Goal: Information Seeking & Learning: Check status

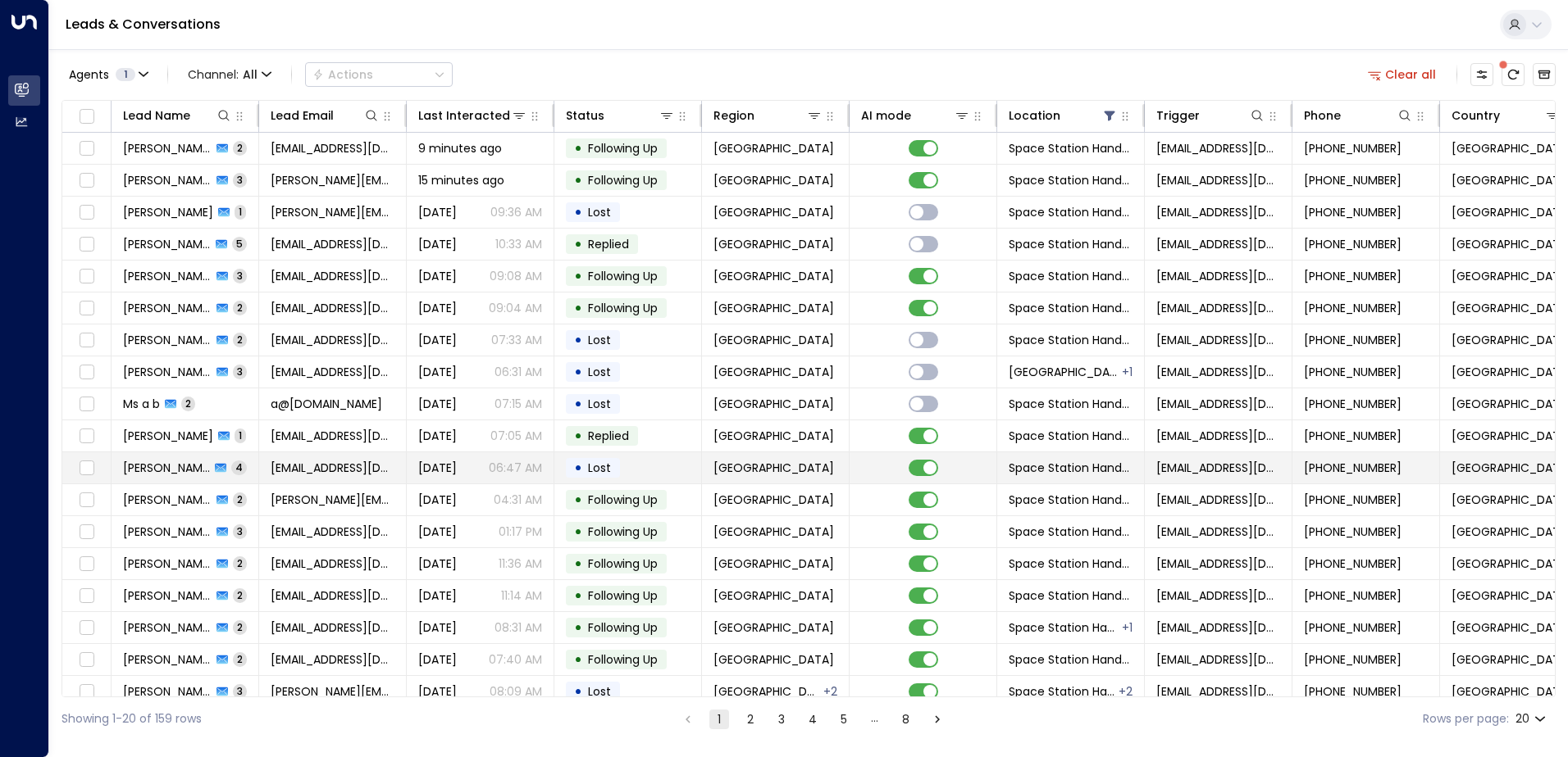
scroll to position [80, 0]
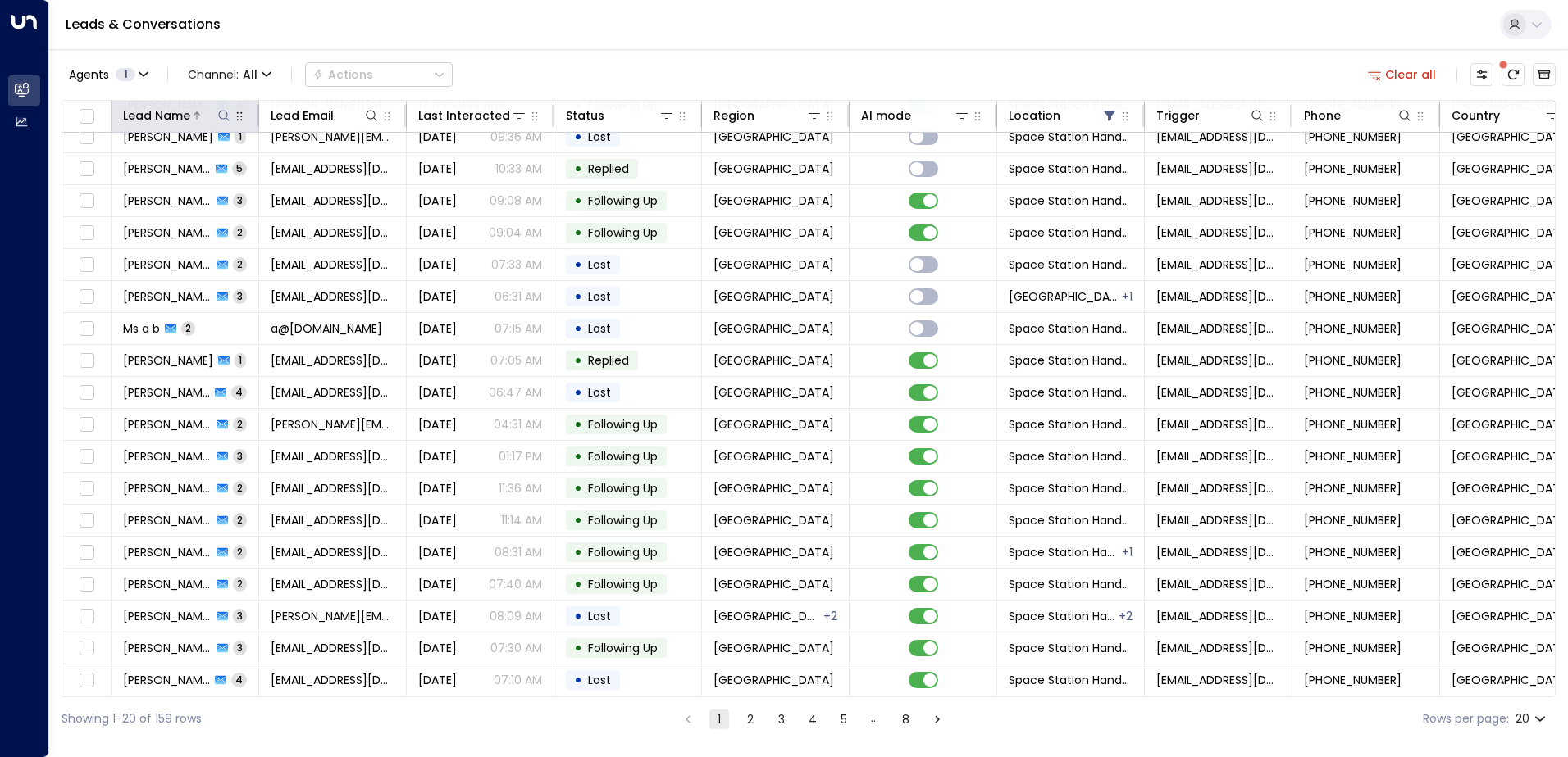
click at [215, 119] on button at bounding box center [223, 115] width 17 height 17
type input "******"
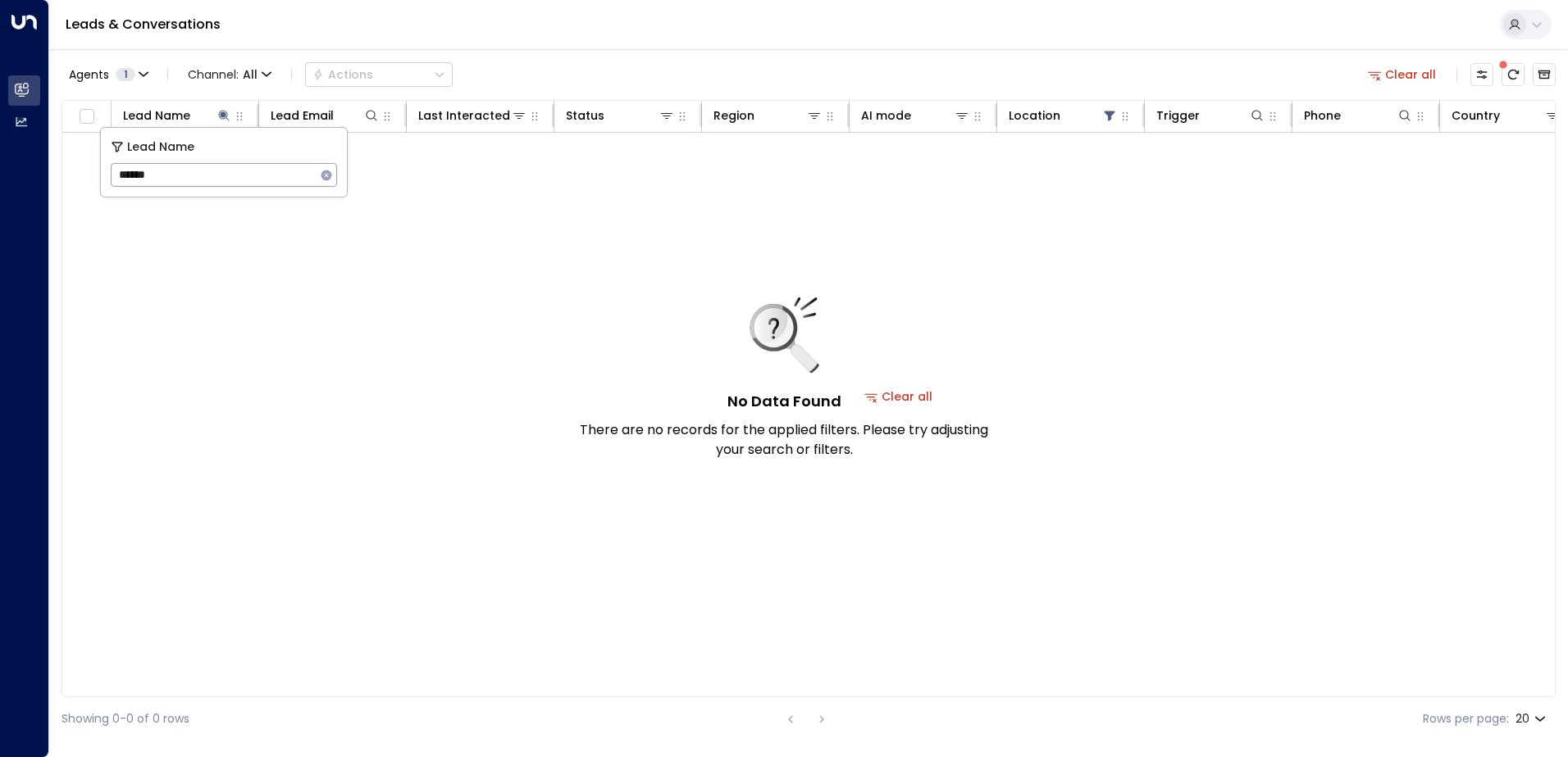
click at [219, 175] on input "******" at bounding box center [213, 175] width 205 height 31
click at [382, 295] on div "No Data Found There are no records for the applied filters. Please try adjustin…" at bounding box center [899, 397] width 1673 height 528
click at [227, 123] on button at bounding box center [223, 115] width 17 height 17
click at [226, 119] on icon at bounding box center [223, 115] width 13 height 13
click at [325, 176] on icon "button" at bounding box center [327, 175] width 11 height 11
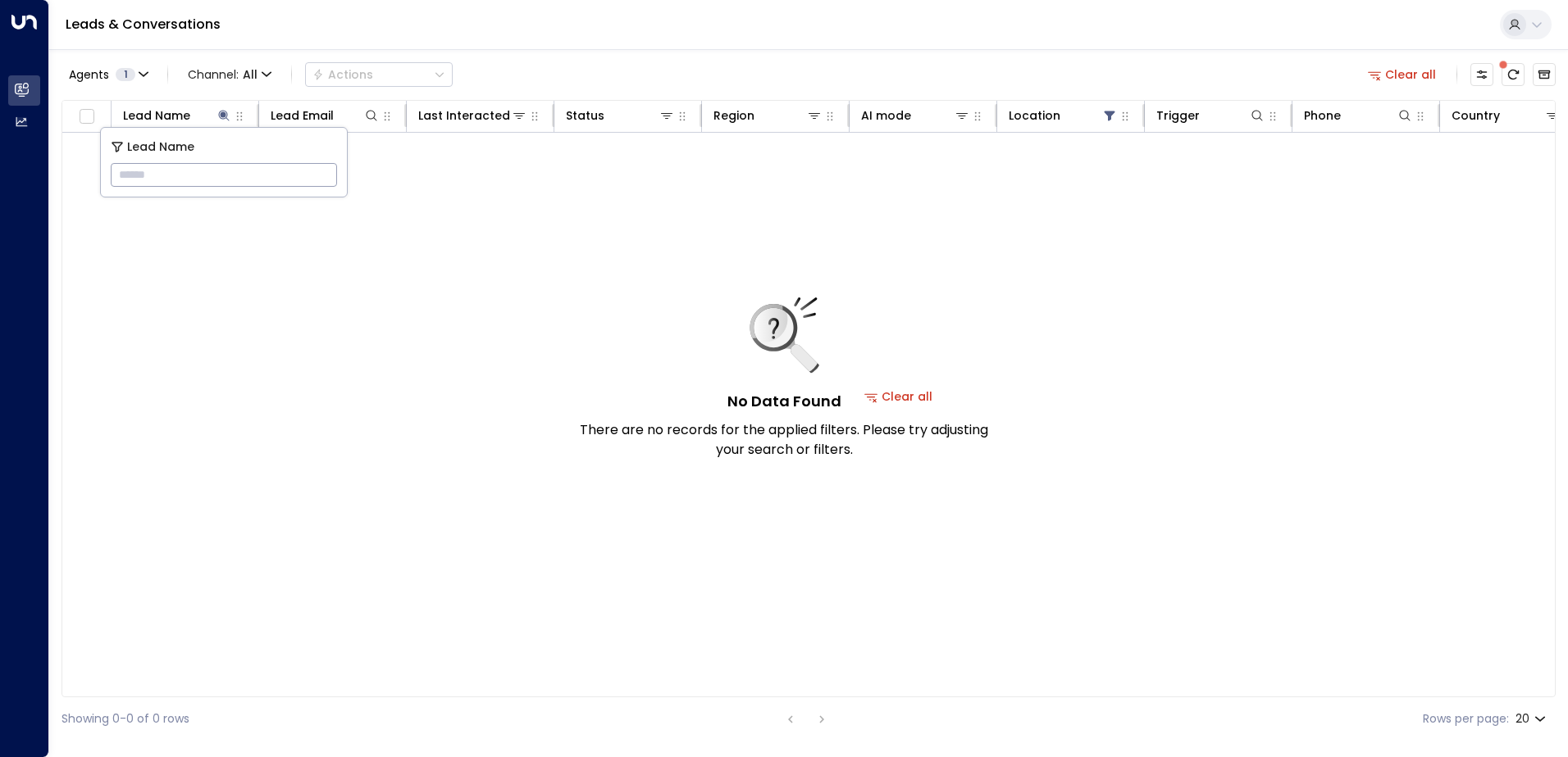
click at [620, 346] on div "No Data Found There are no records for the applied filters. Please try adjustin…" at bounding box center [783, 379] width 410 height 163
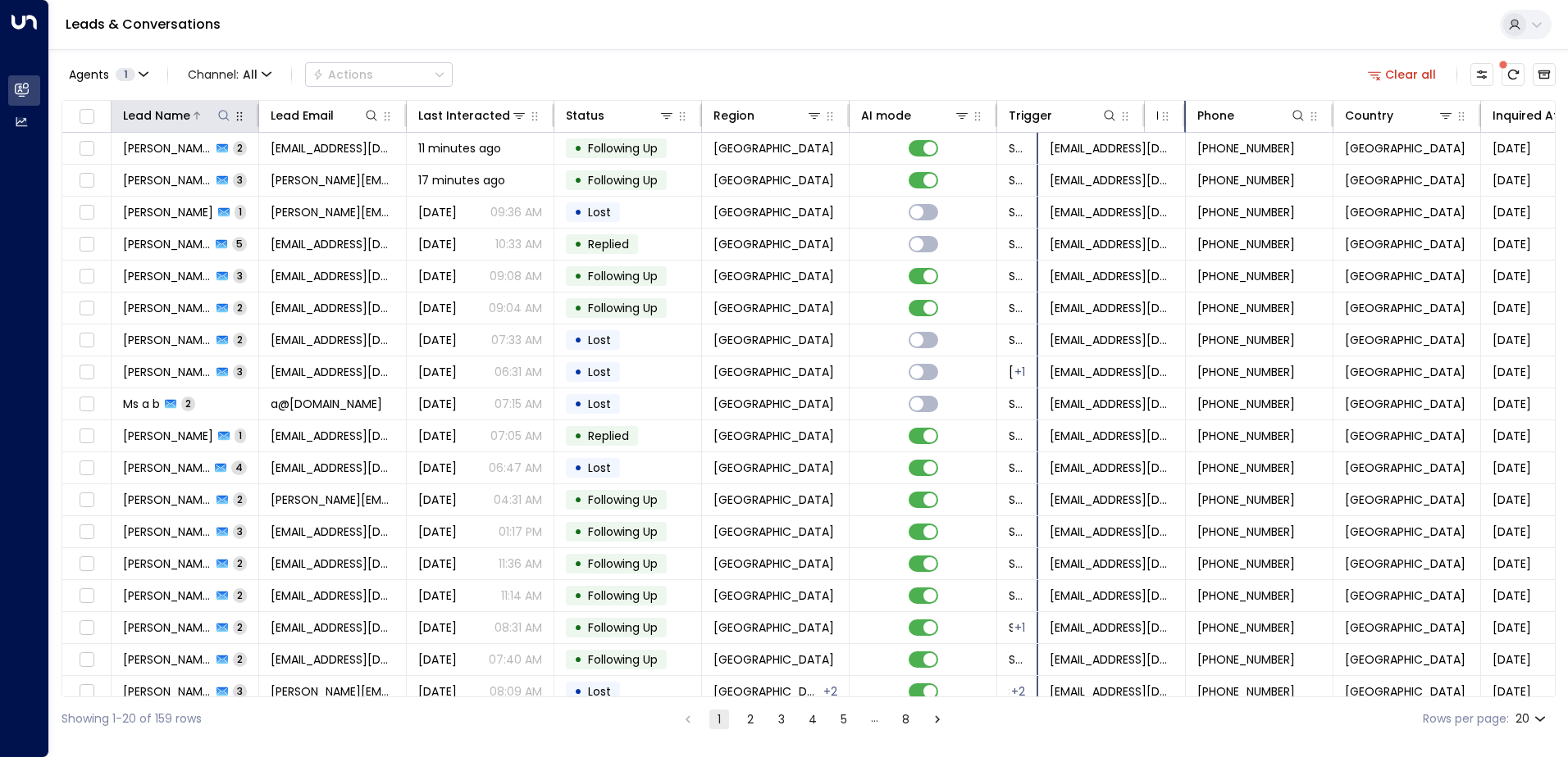
click at [182, 113] on div "Lead Name" at bounding box center [157, 116] width 67 height 20
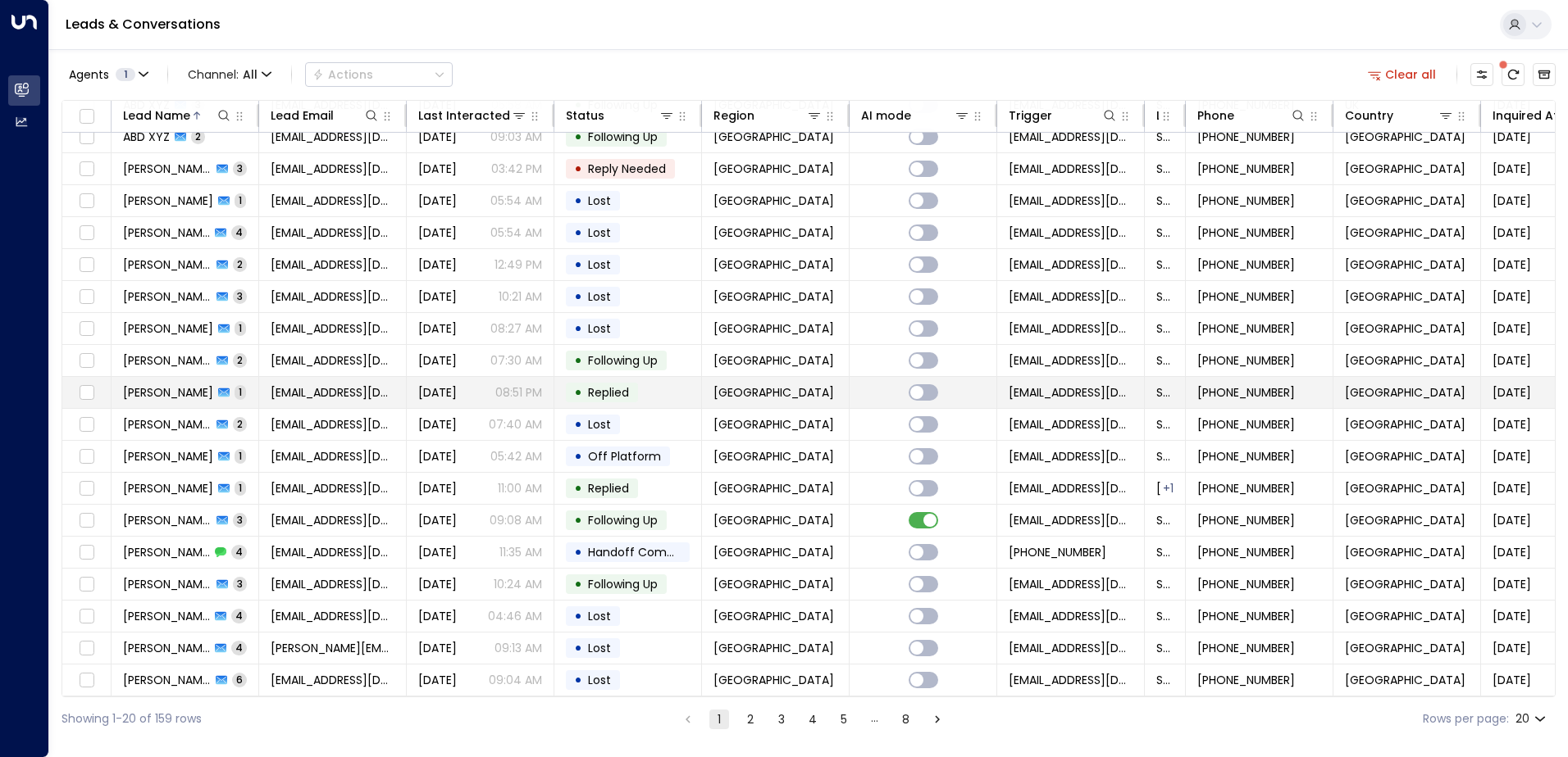
scroll to position [80, 0]
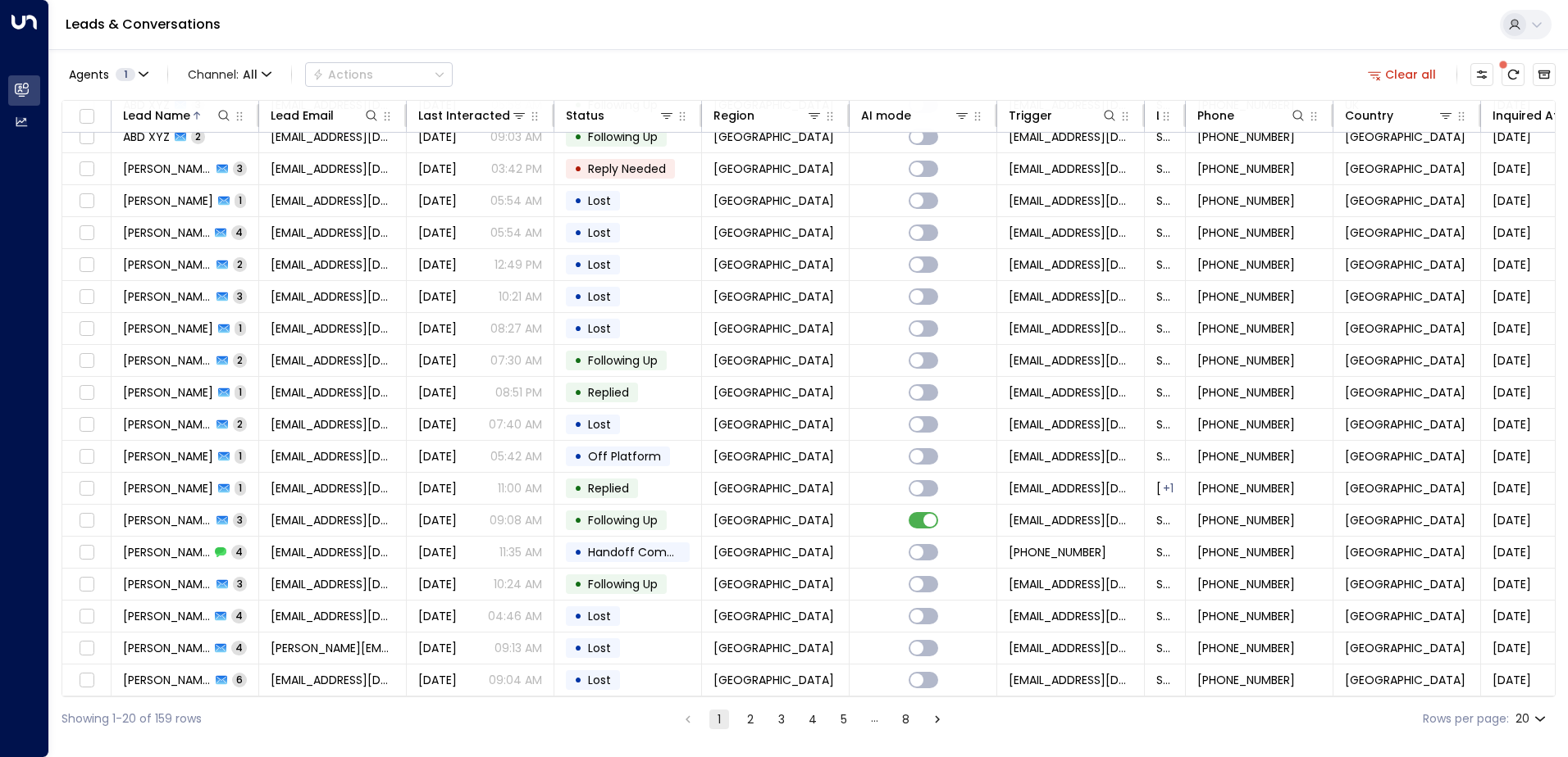
click at [941, 728] on button "Go to next page" at bounding box center [937, 720] width 20 height 20
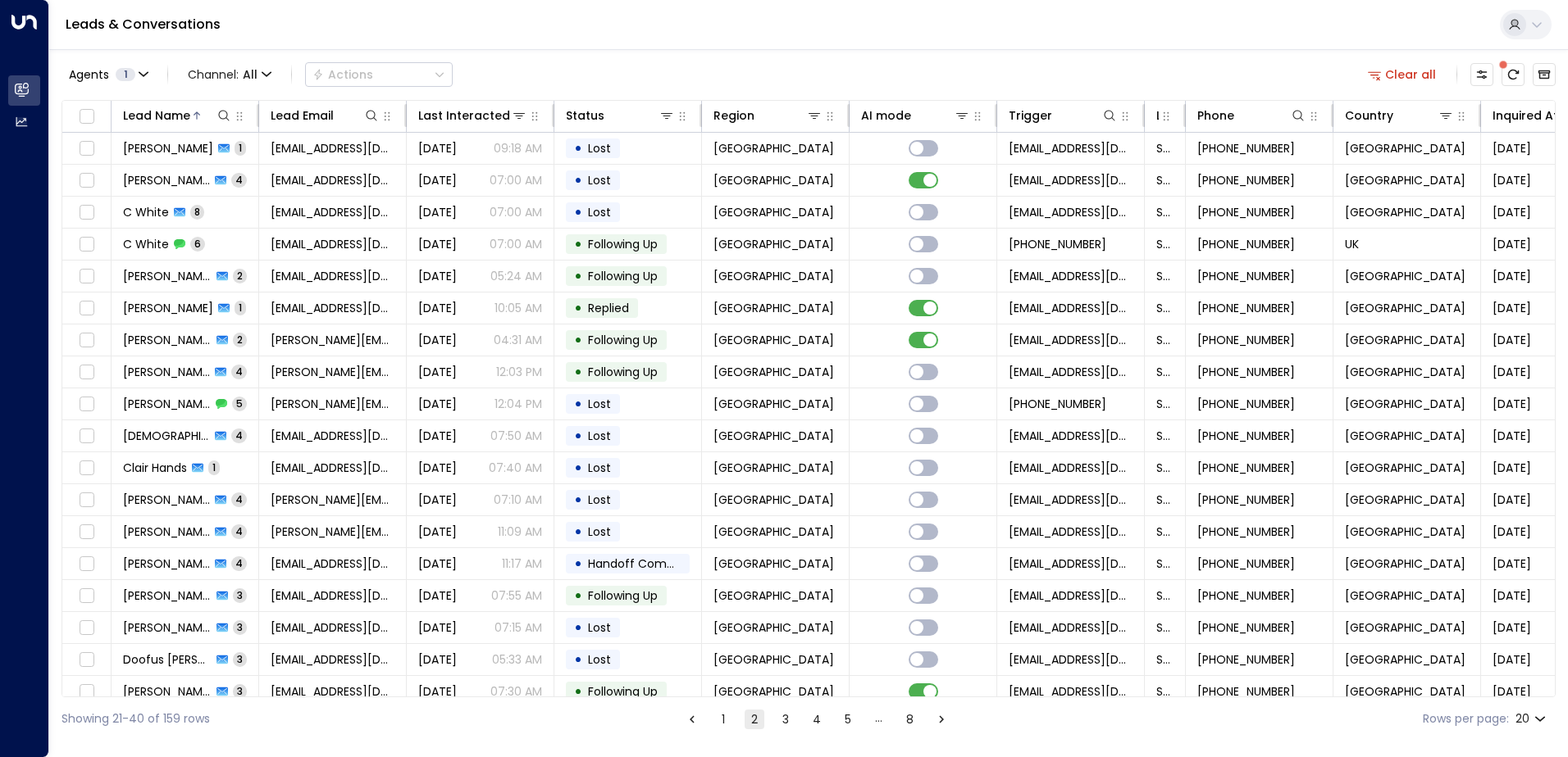
click at [937, 723] on icon "Go to next page" at bounding box center [941, 719] width 15 height 15
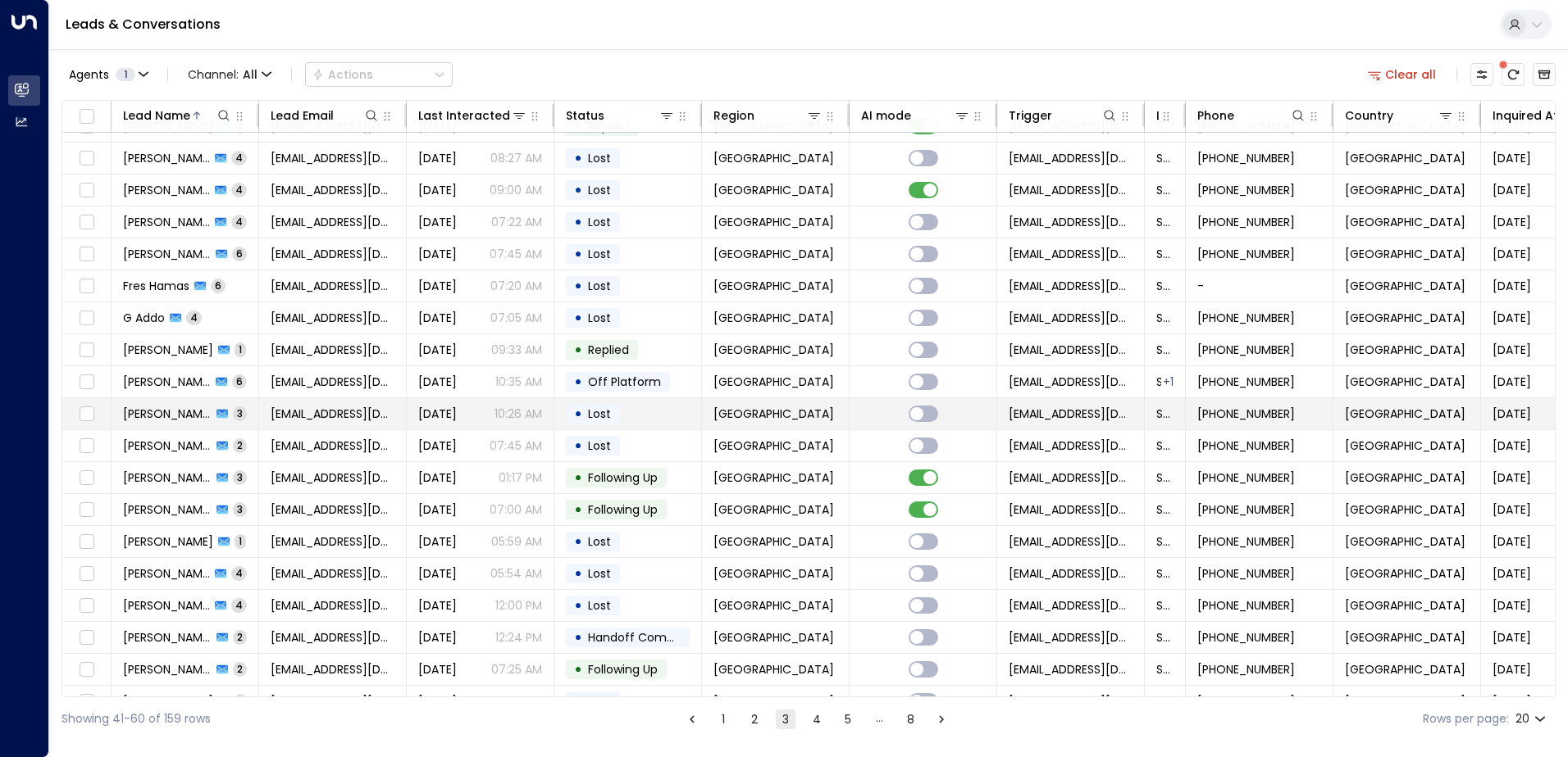
scroll to position [80, 0]
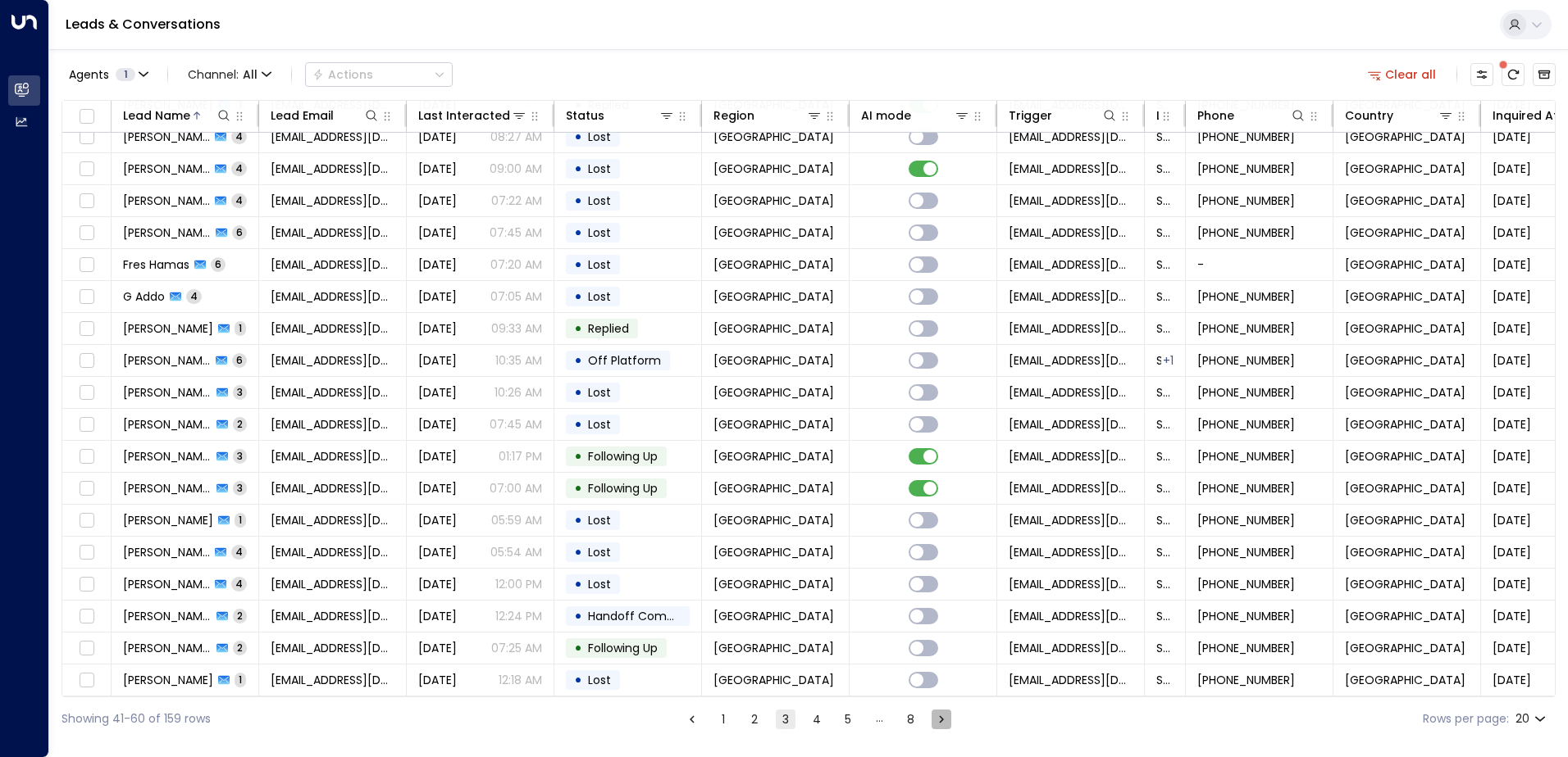
click at [946, 718] on icon "Go to next page" at bounding box center [941, 719] width 15 height 15
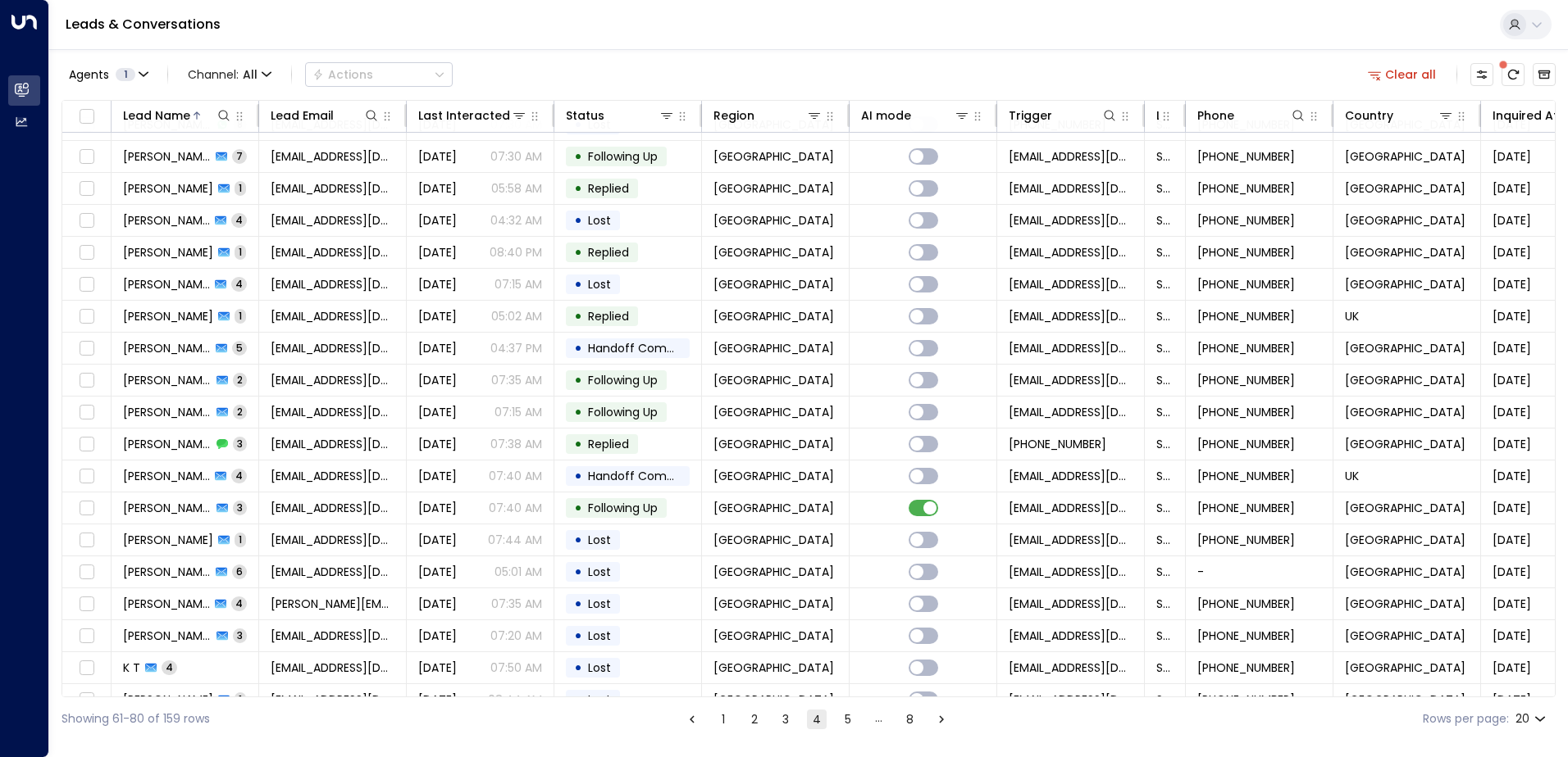
scroll to position [80, 0]
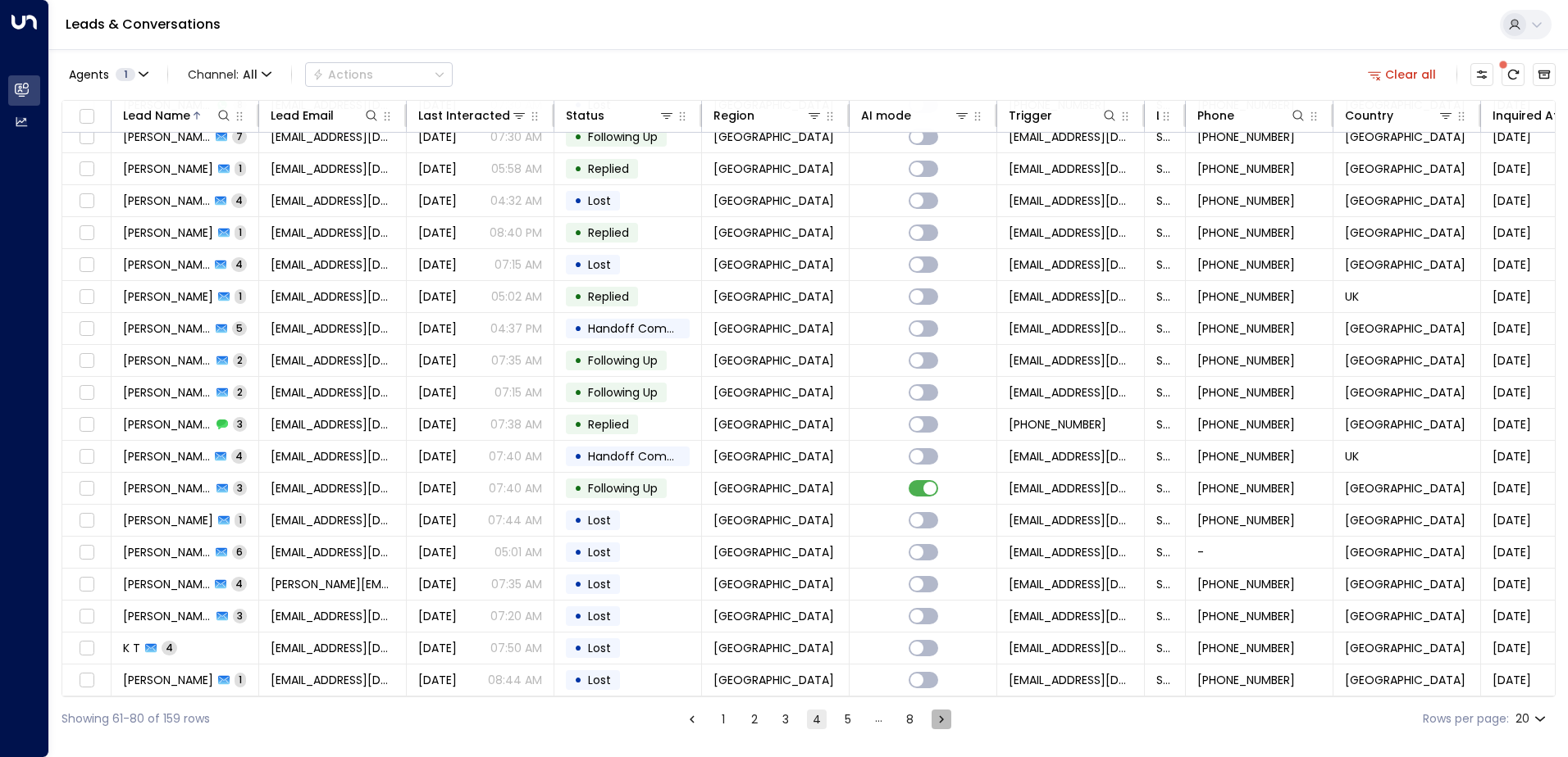
click at [937, 718] on icon "Go to next page" at bounding box center [941, 719] width 15 height 15
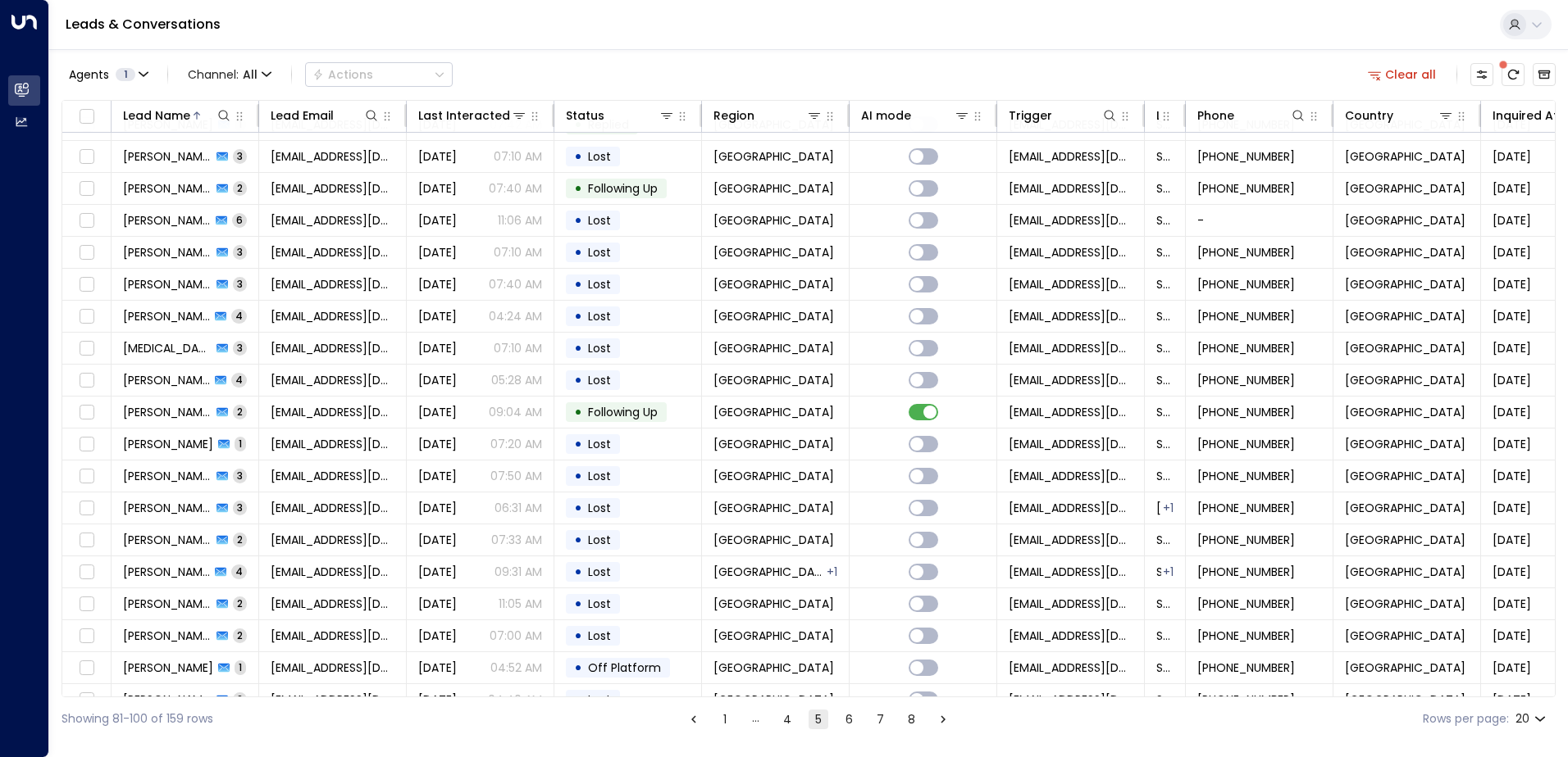
scroll to position [80, 0]
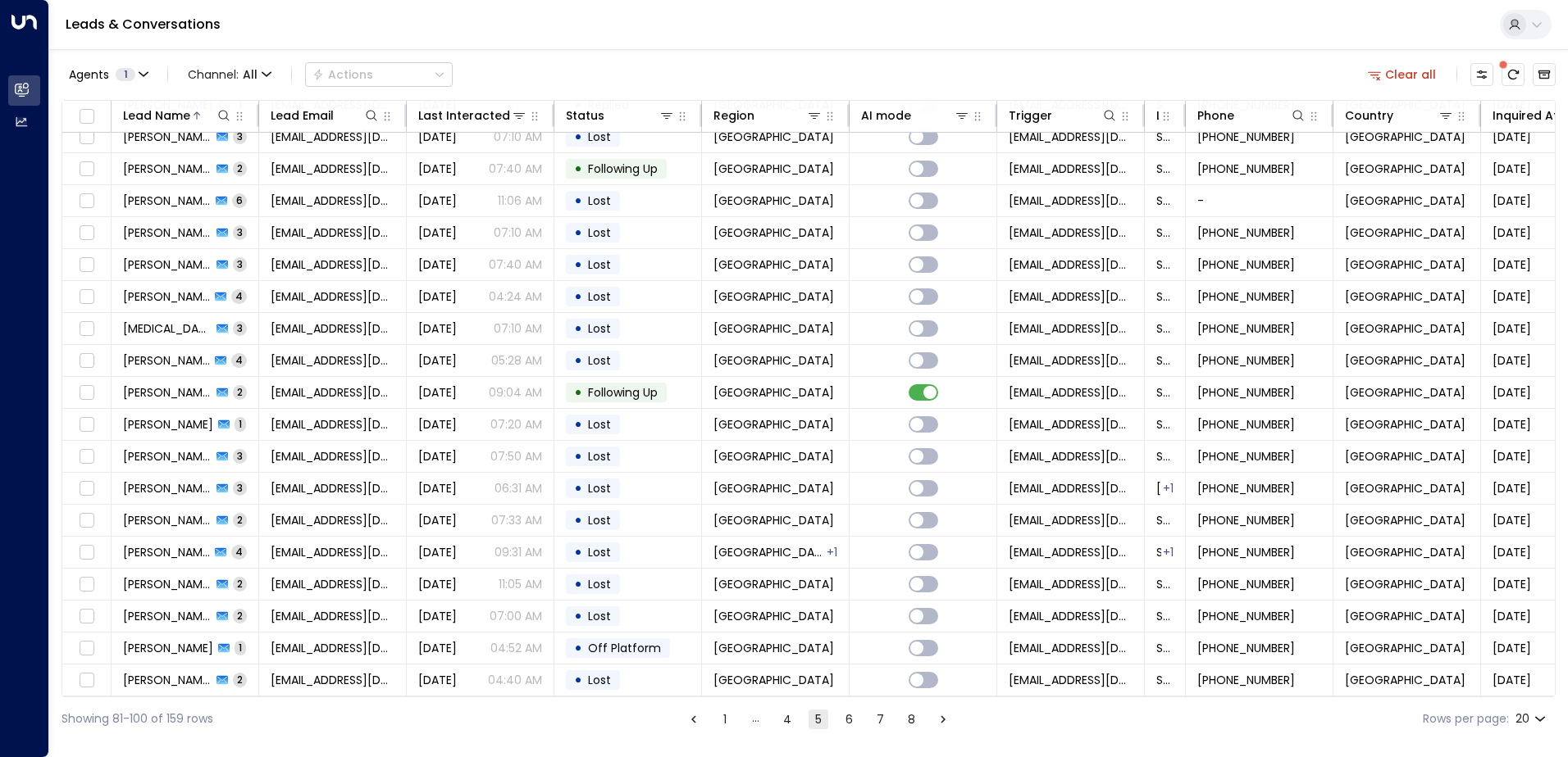
click at [950, 719] on button "Go to next page" at bounding box center [943, 720] width 20 height 20
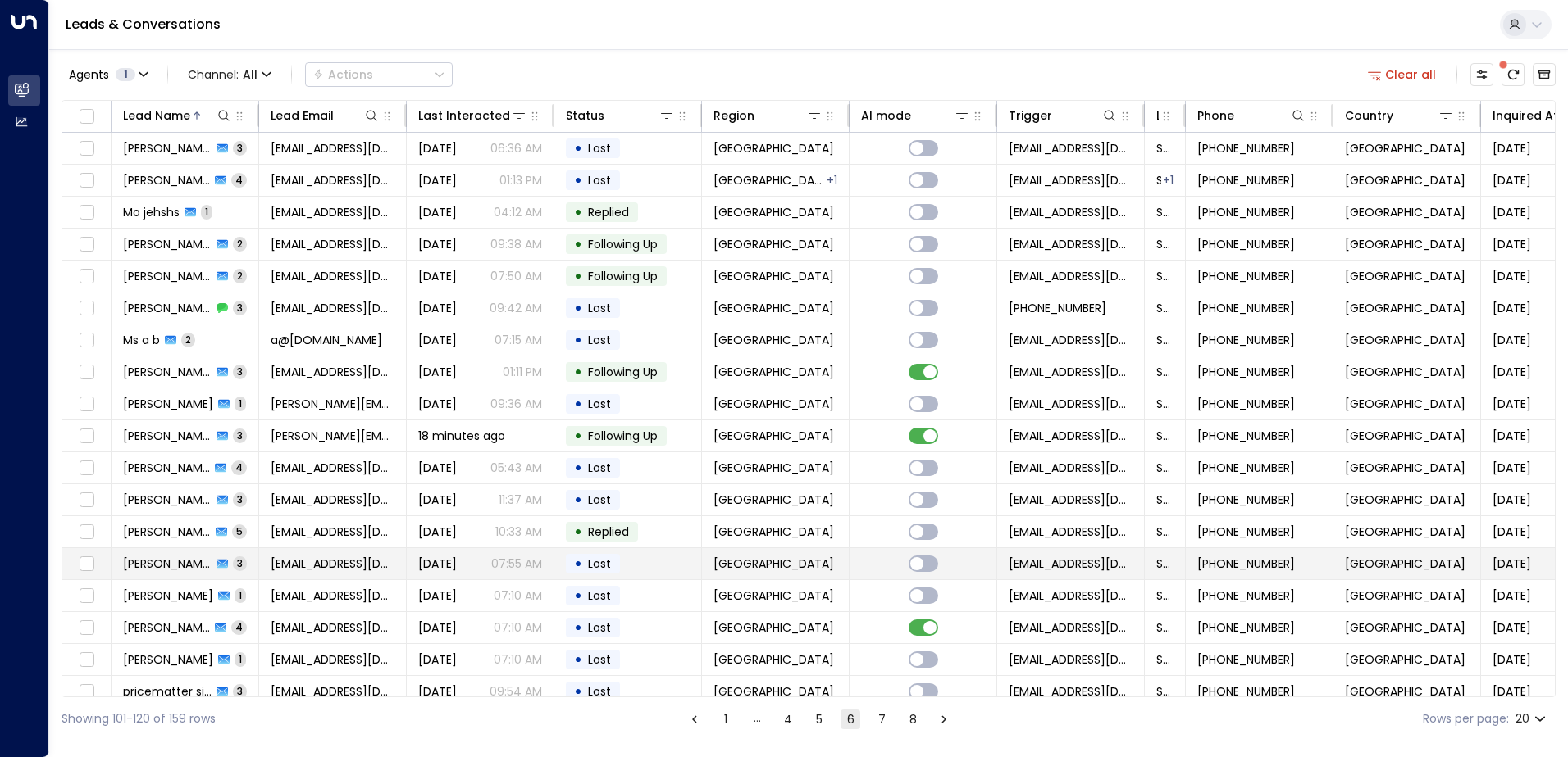
scroll to position [80, 0]
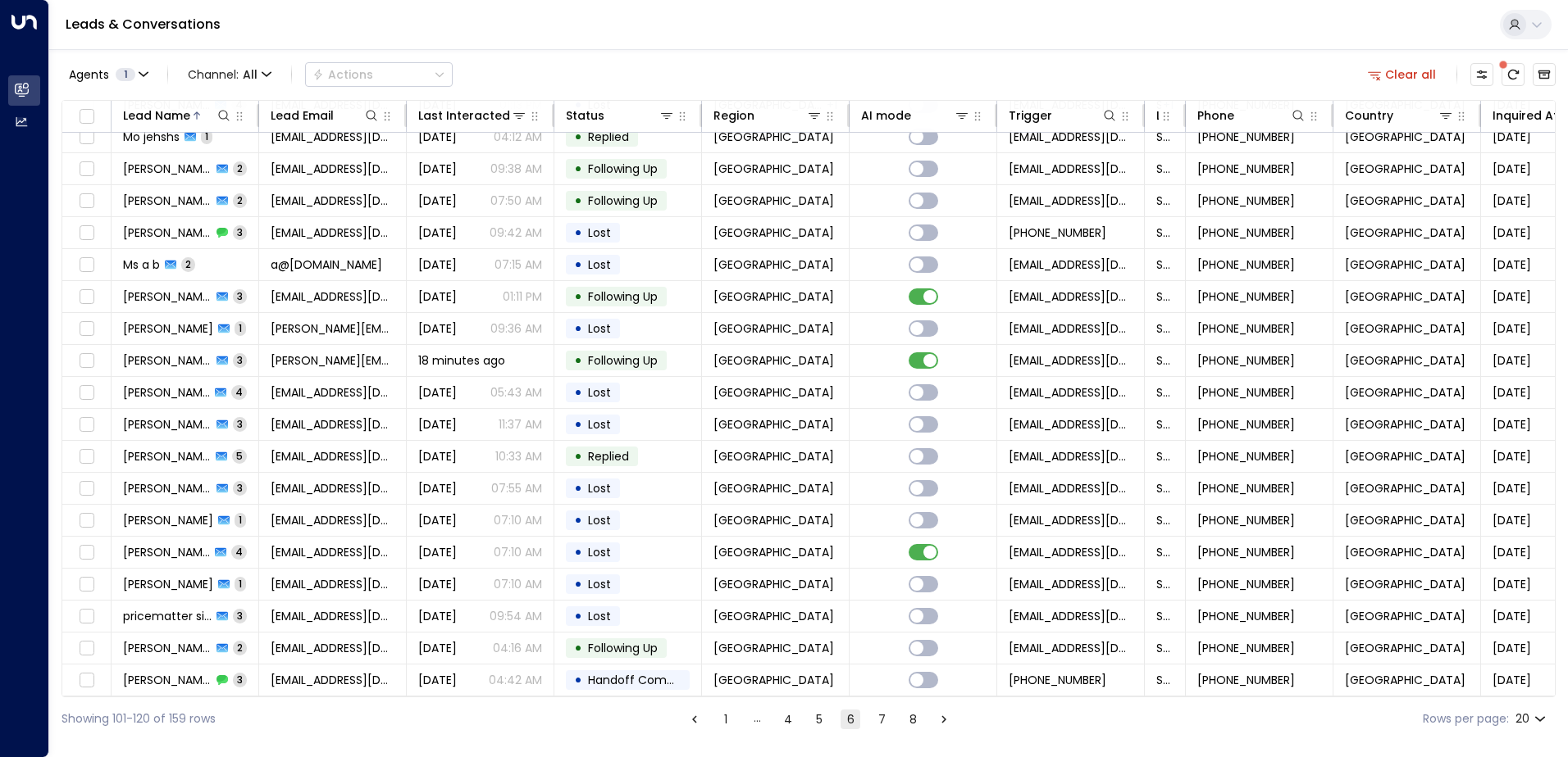
click at [832, 727] on ul "1 … 4 5 6 7 8" at bounding box center [819, 719] width 271 height 21
click at [821, 725] on button "5" at bounding box center [819, 720] width 20 height 20
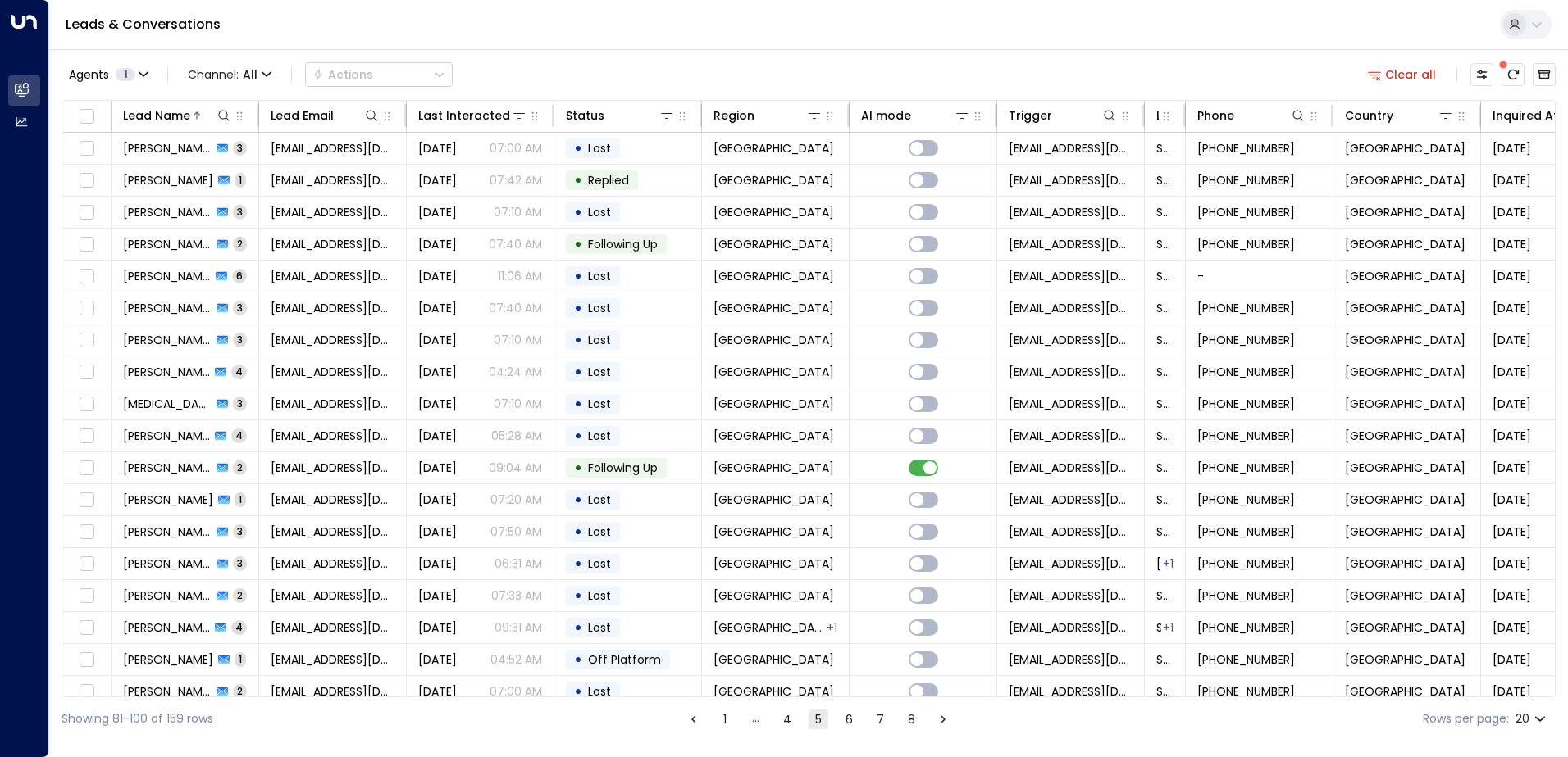
click at [782, 722] on button "4" at bounding box center [787, 720] width 20 height 20
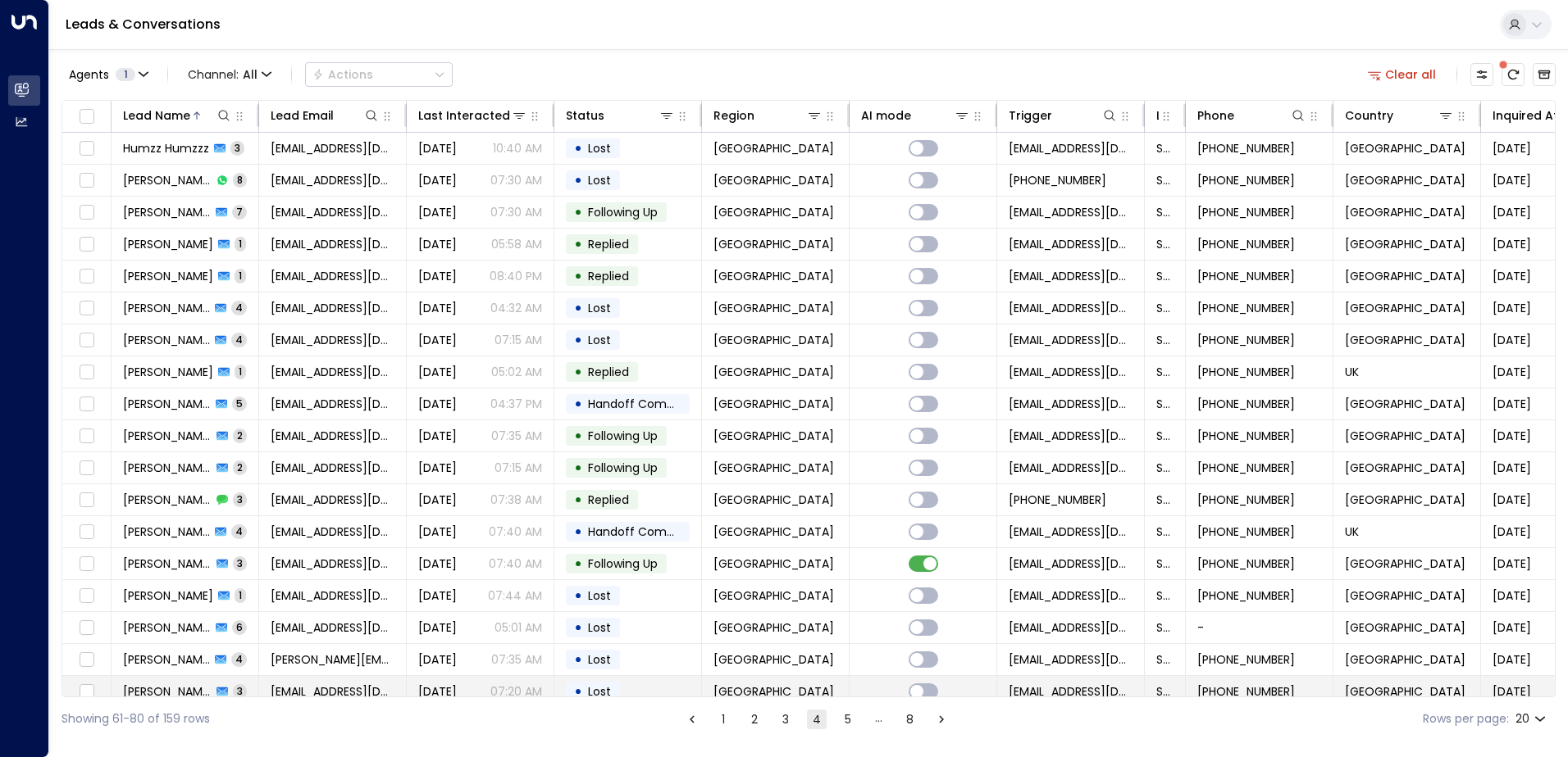
scroll to position [80, 0]
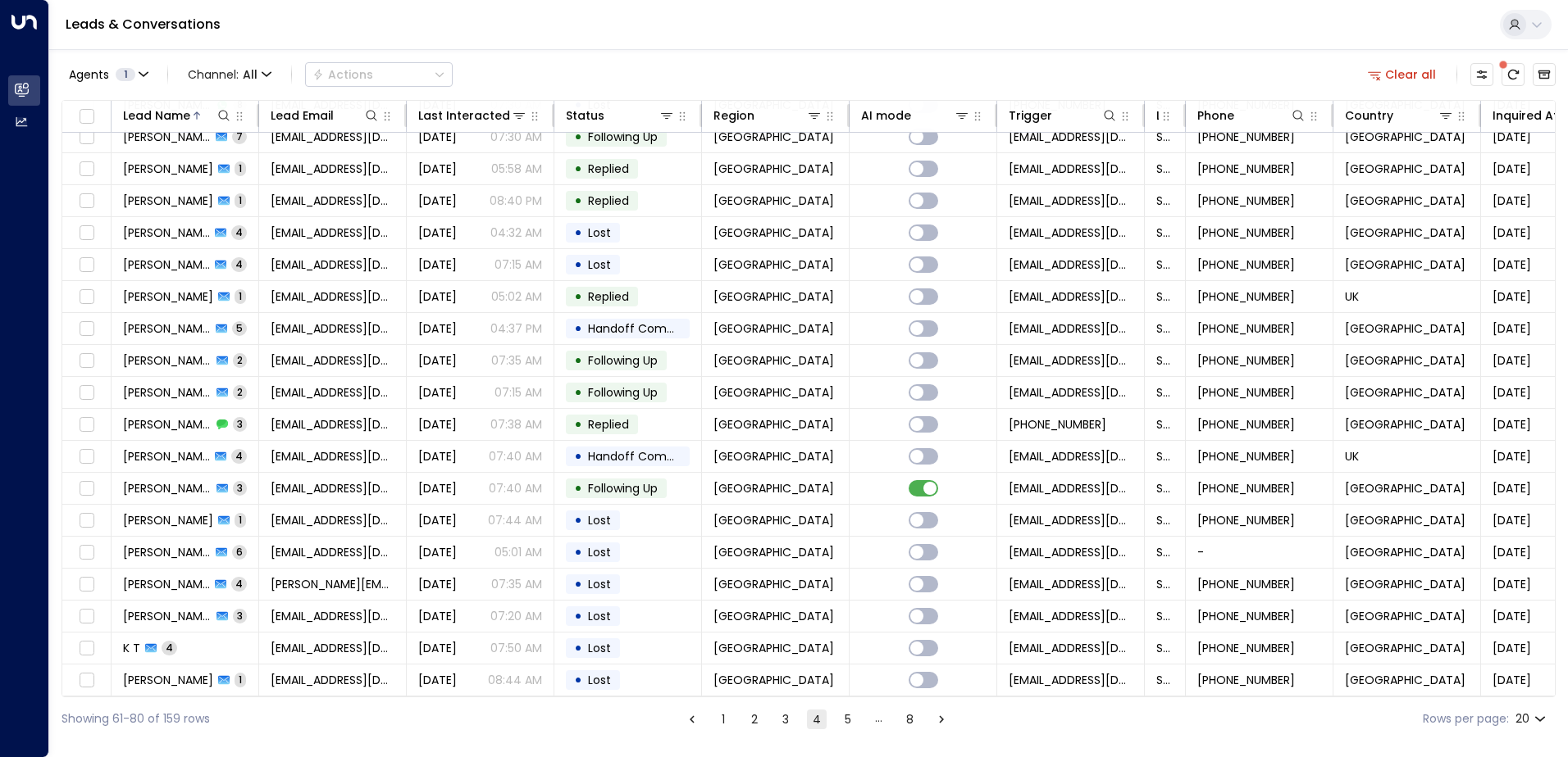
click at [754, 724] on button "2" at bounding box center [754, 720] width 20 height 20
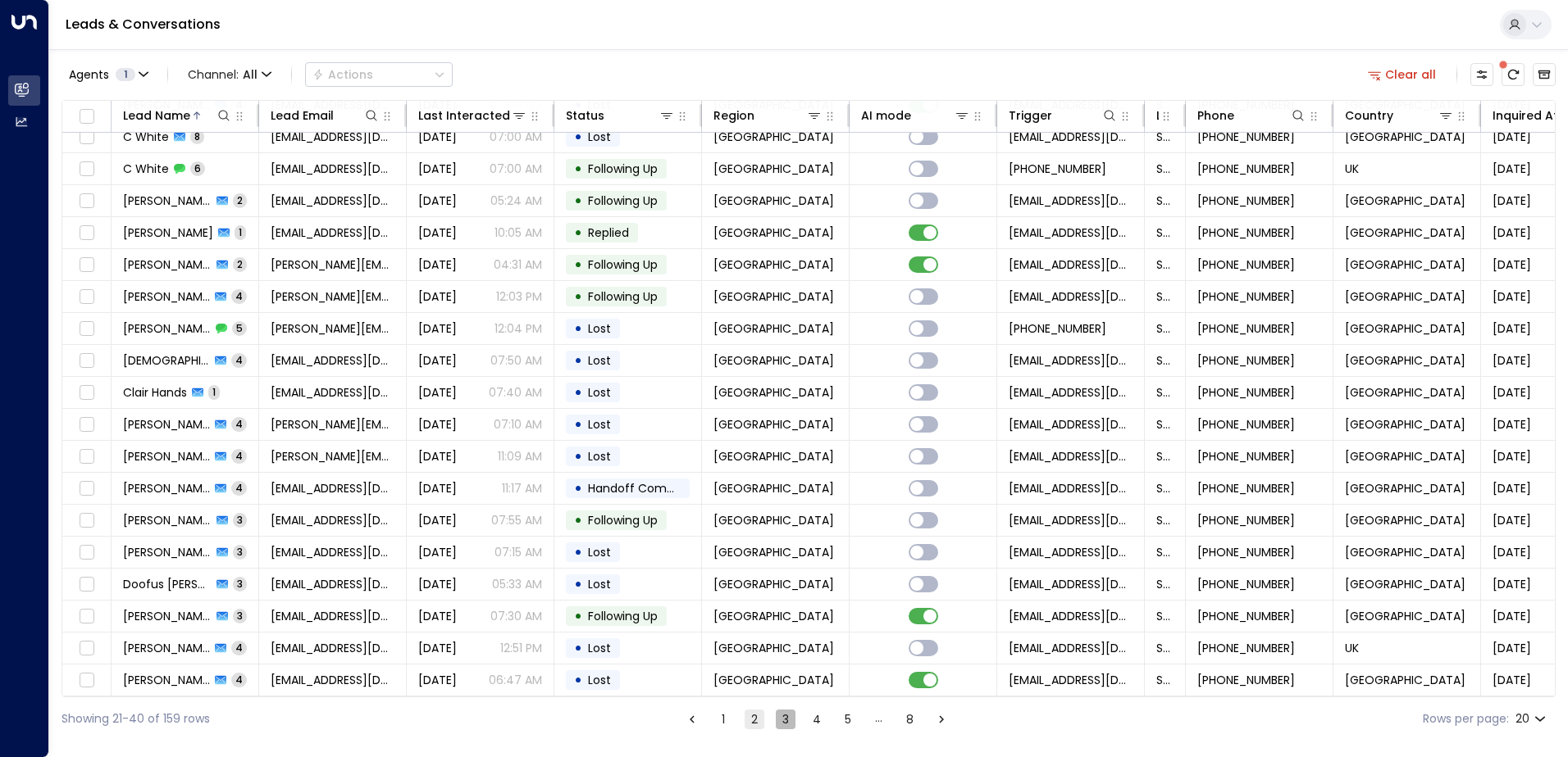
click at [784, 722] on button "3" at bounding box center [786, 720] width 20 height 20
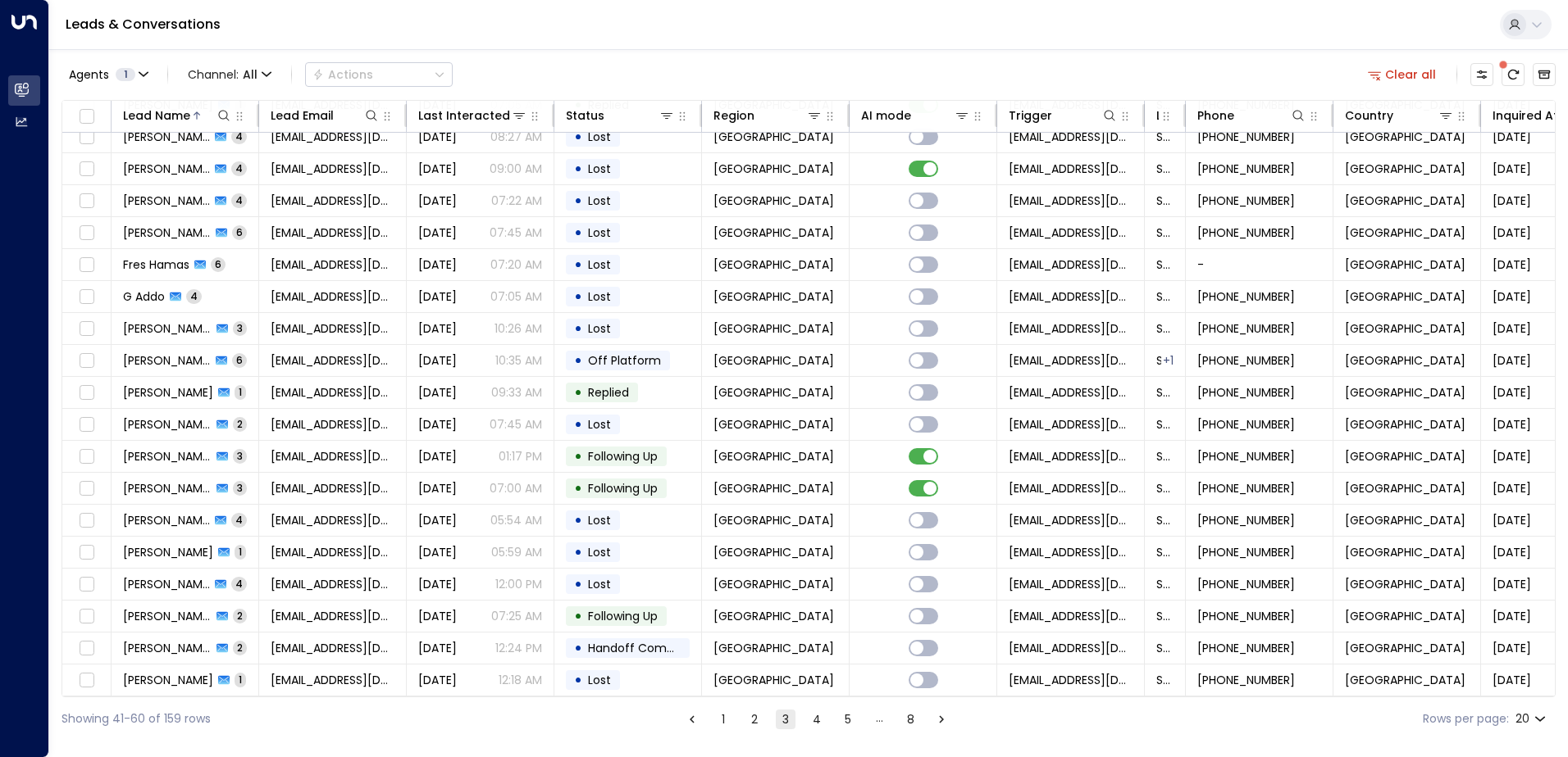
click at [951, 724] on li "pagination navigation" at bounding box center [941, 719] width 21 height 21
click at [932, 721] on button "Go to next page" at bounding box center [942, 720] width 20 height 20
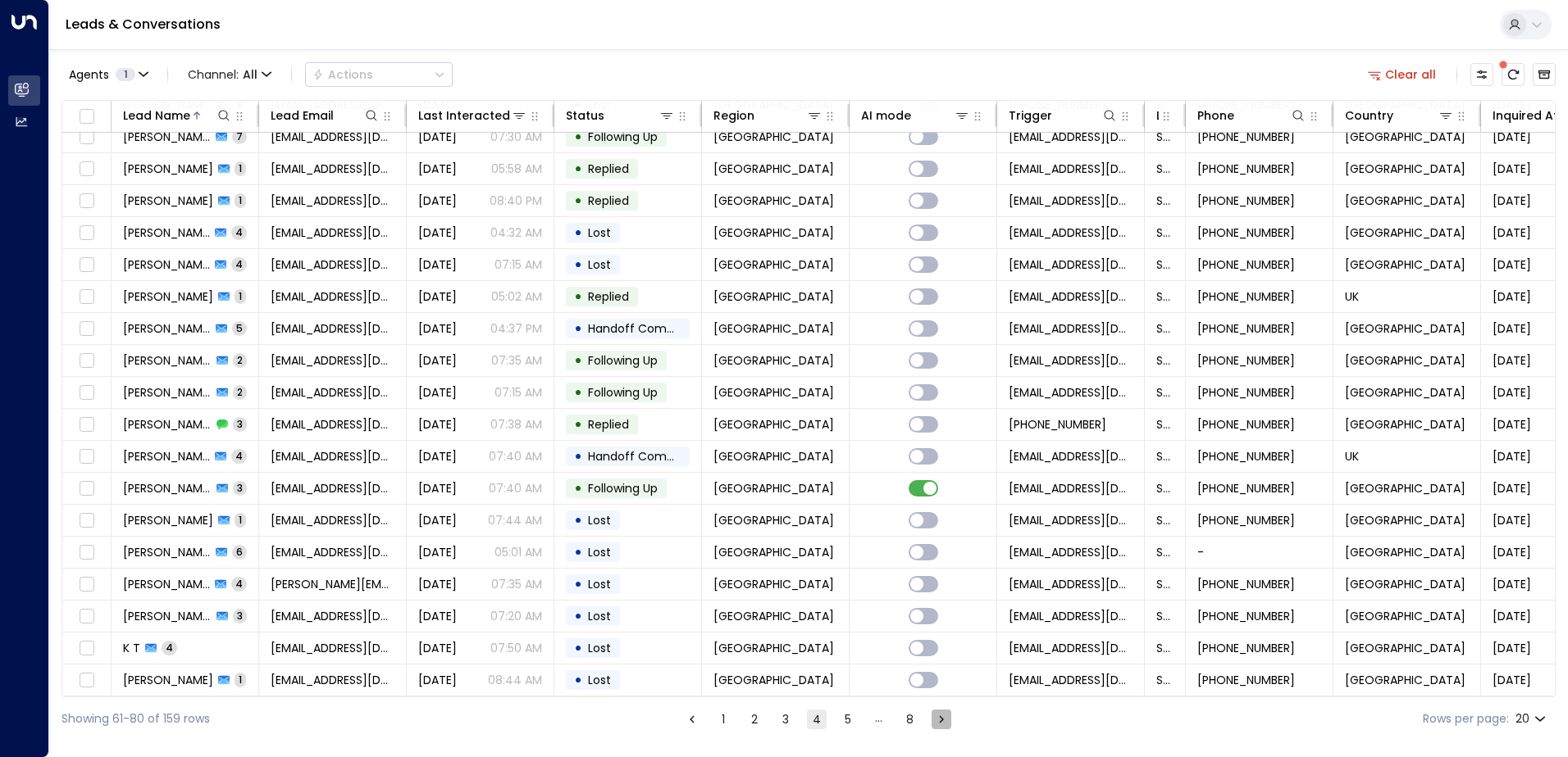
click at [943, 728] on button "Go to next page" at bounding box center [942, 720] width 20 height 20
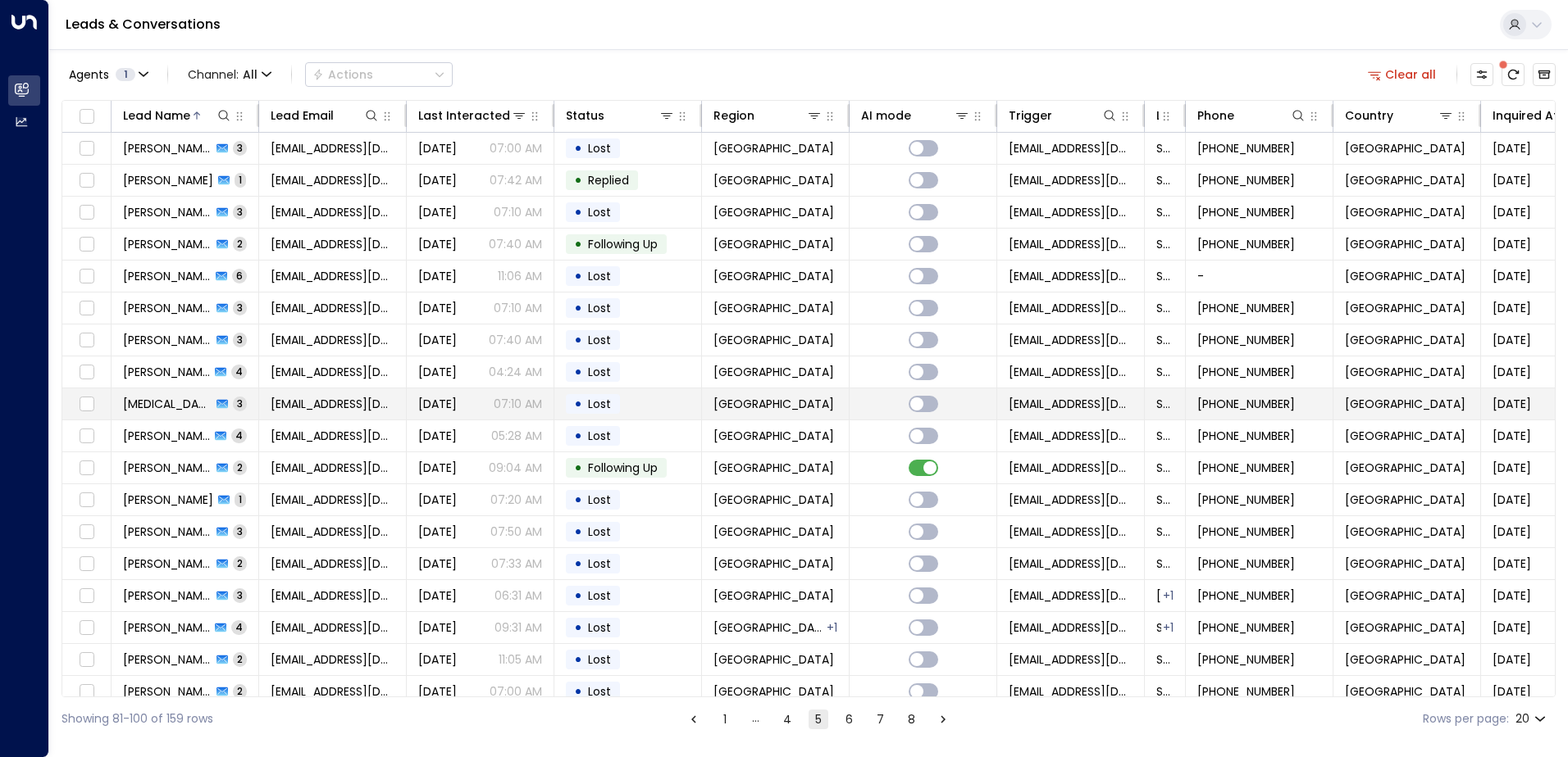
scroll to position [80, 0]
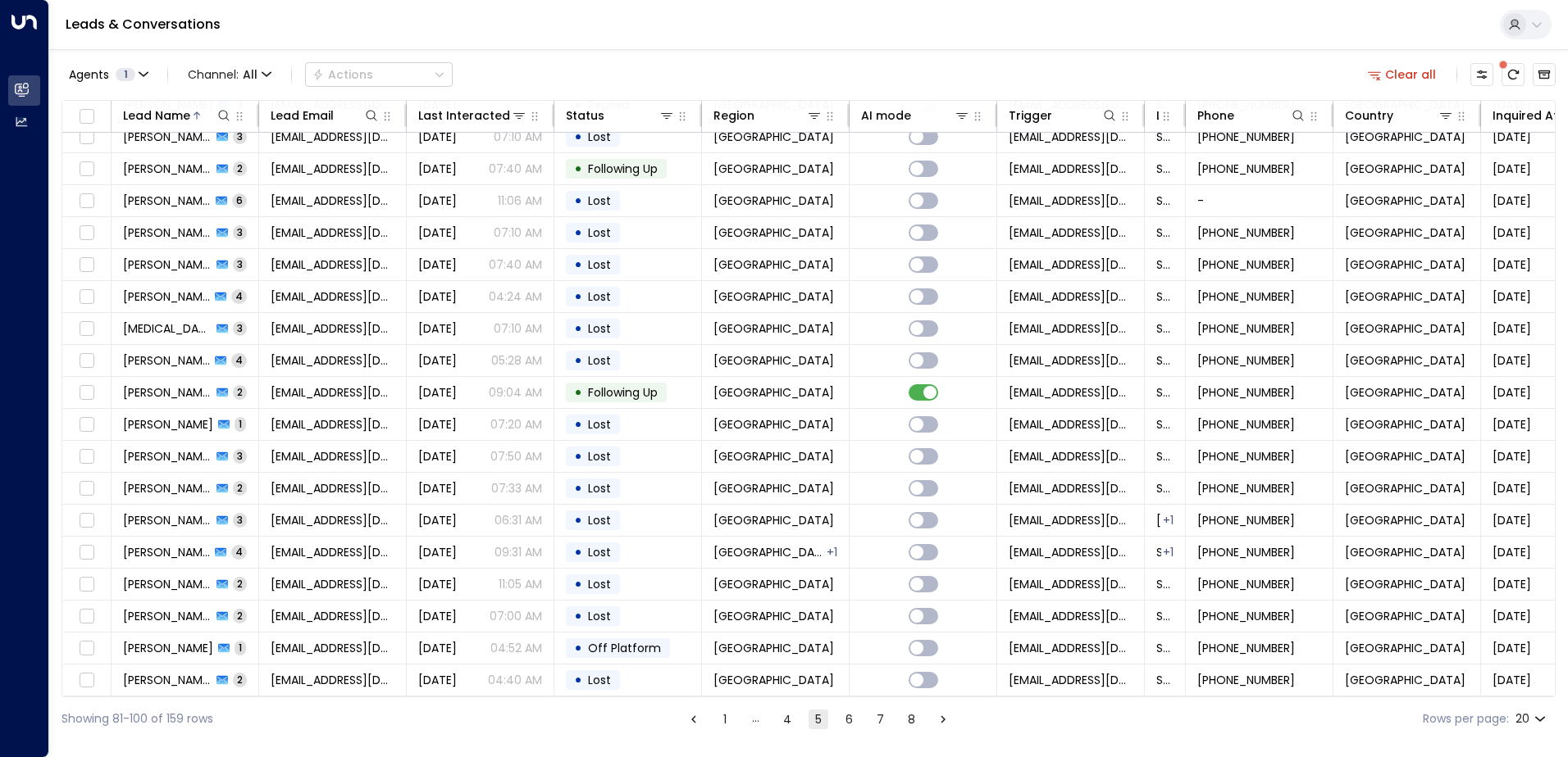
click at [940, 731] on div "Showing 81-100 of 159 rows 1 … 4 5 6 7 8 Rows per page: 20 **" at bounding box center [808, 719] width 1494 height 44
click at [942, 727] on button "Go to next page" at bounding box center [943, 720] width 20 height 20
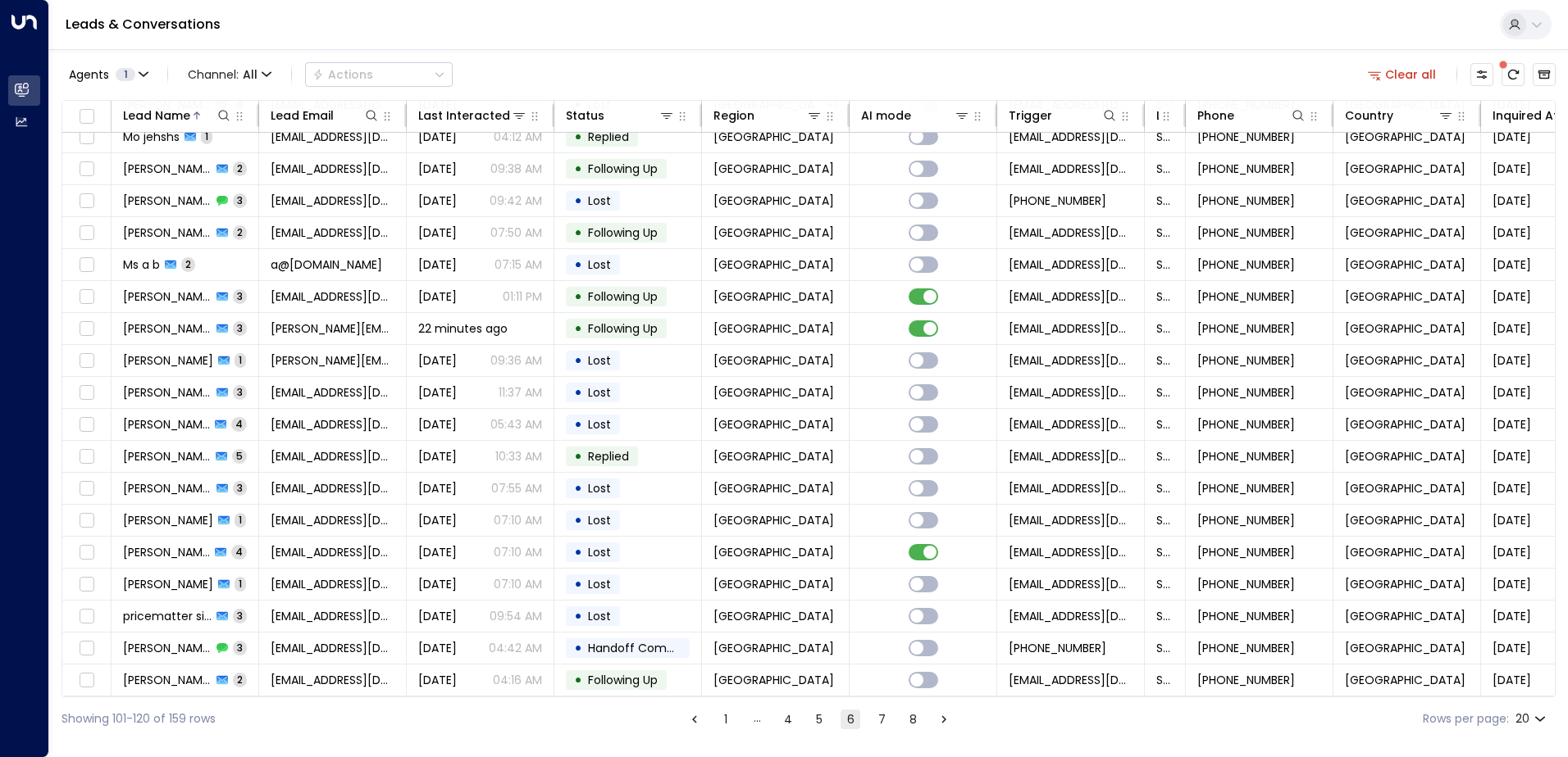
click at [947, 718] on icon "Go to next page" at bounding box center [944, 719] width 15 height 15
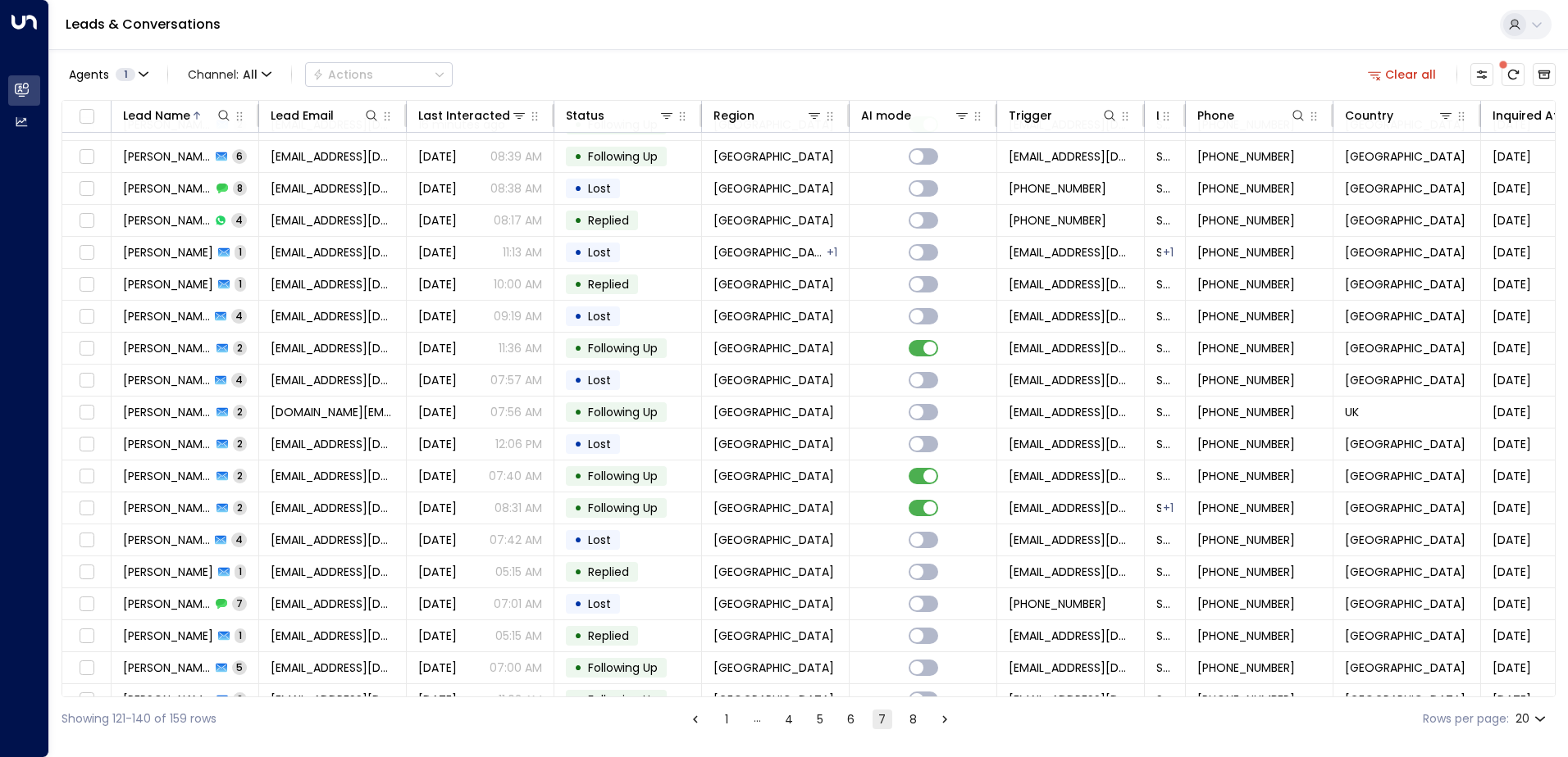
scroll to position [80, 0]
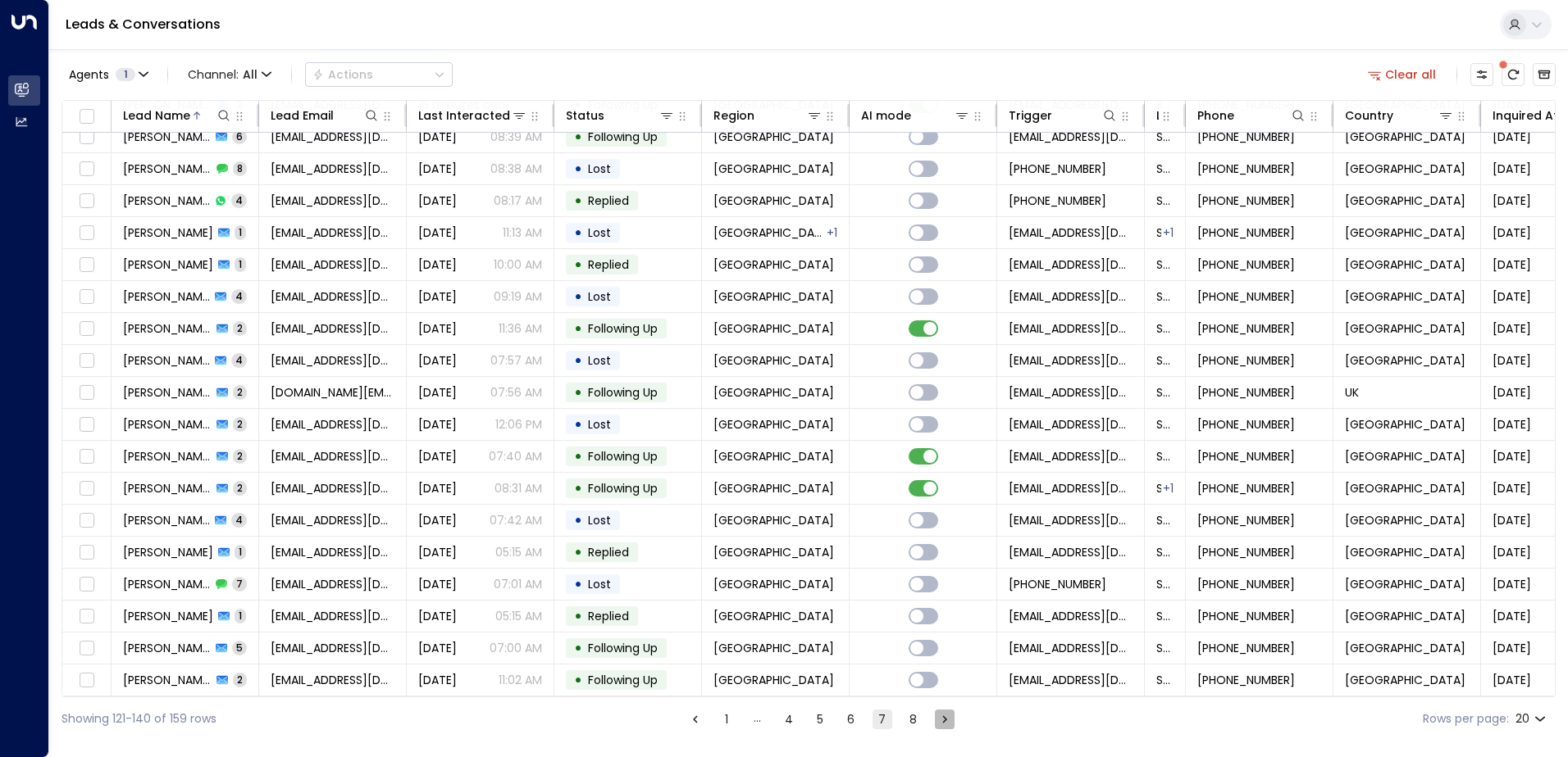
click at [947, 718] on icon "Go to next page" at bounding box center [944, 719] width 15 height 15
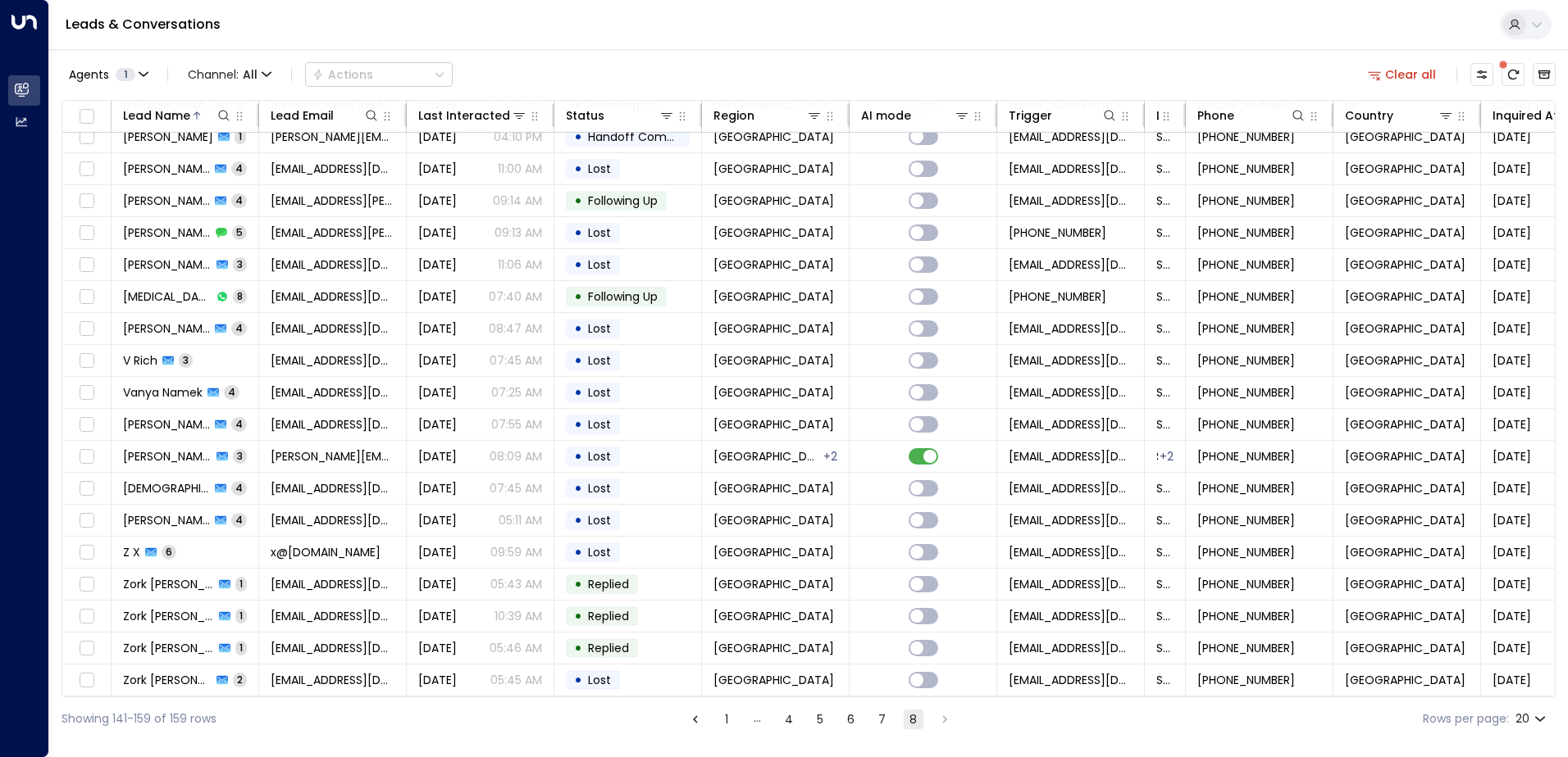
scroll to position [49, 0]
click at [944, 721] on li "pagination navigation" at bounding box center [944, 719] width 21 height 21
click at [889, 722] on button "7" at bounding box center [882, 720] width 20 height 20
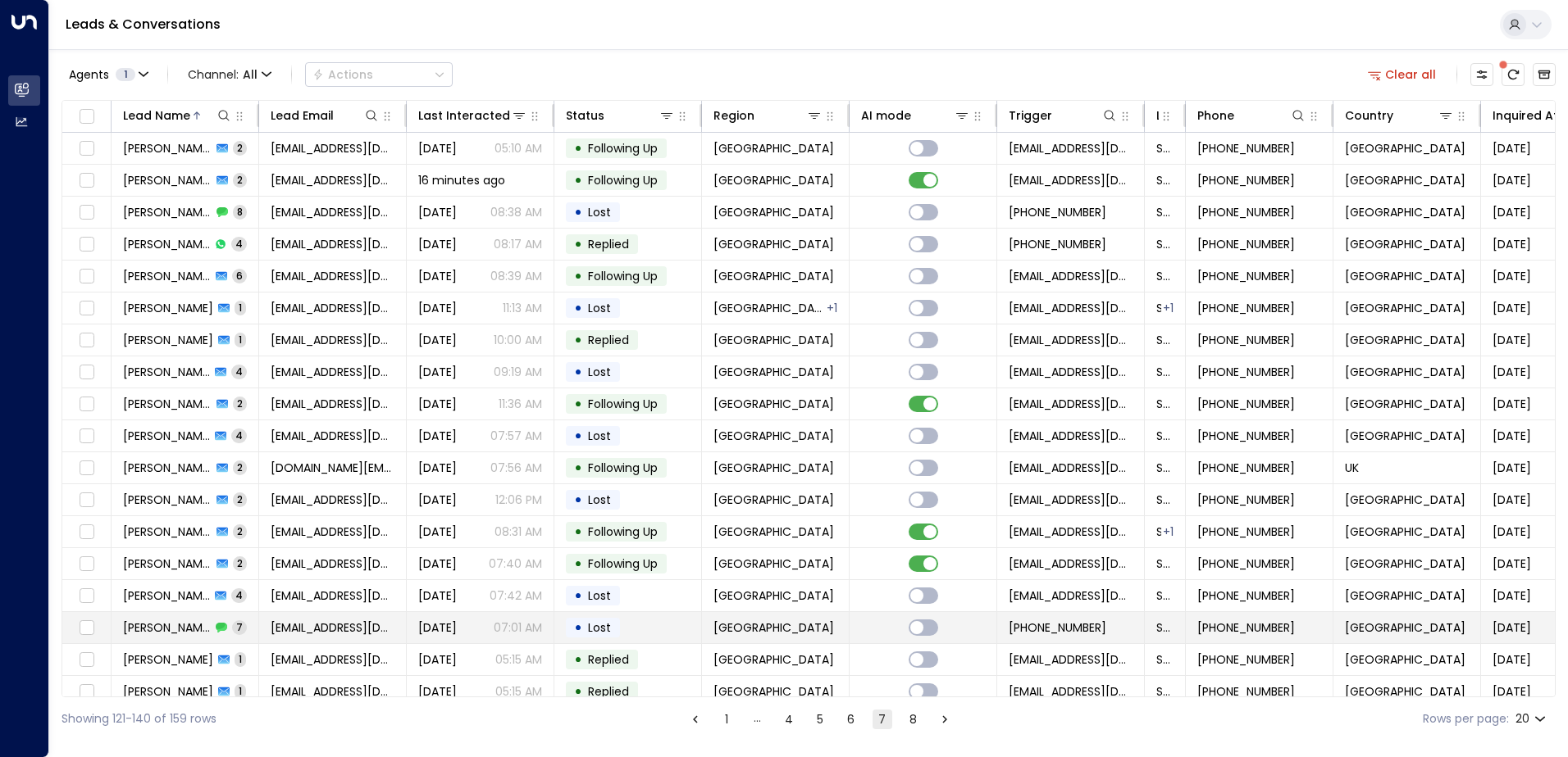
scroll to position [80, 0]
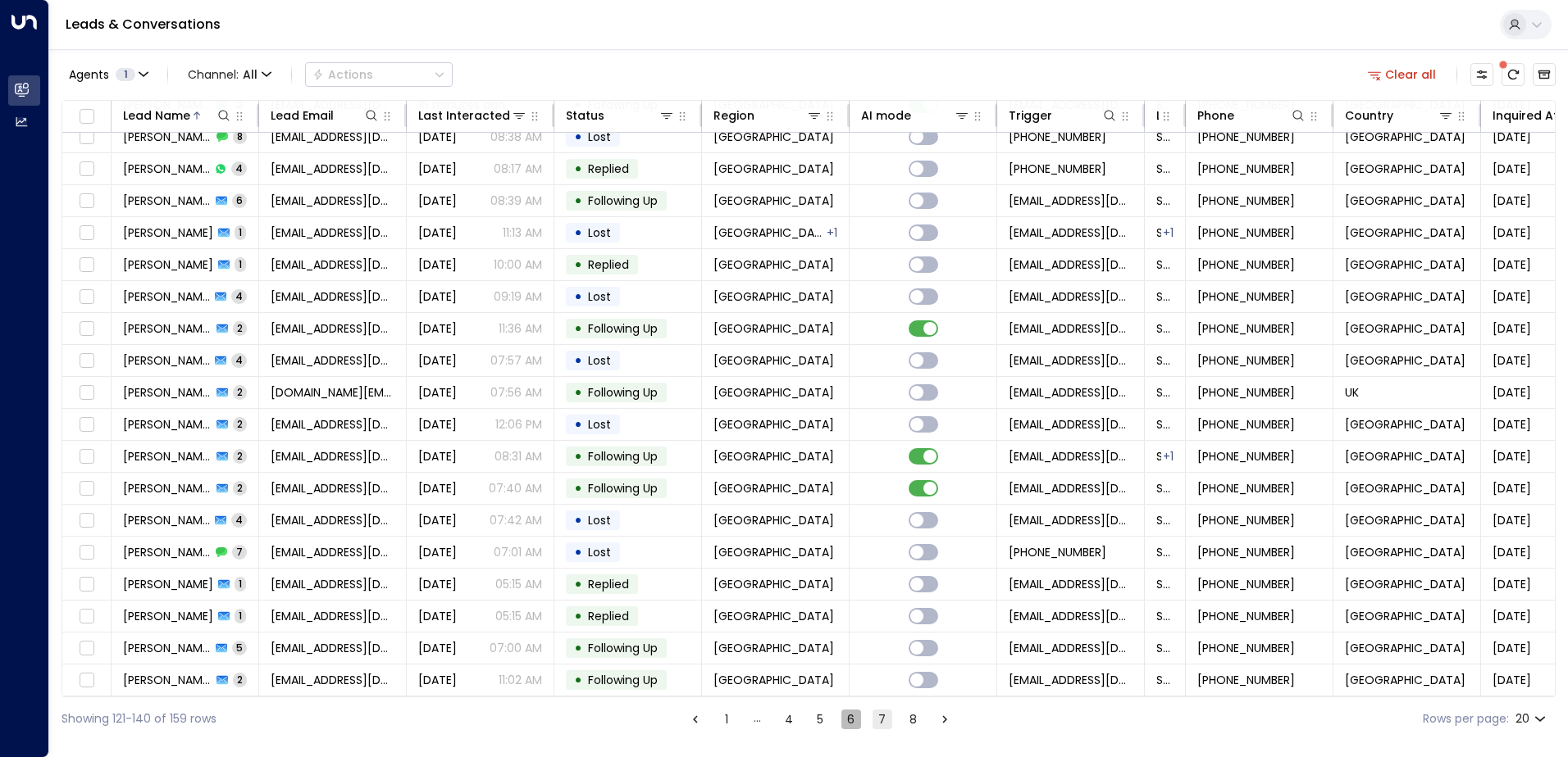
click at [855, 725] on button "6" at bounding box center [851, 720] width 20 height 20
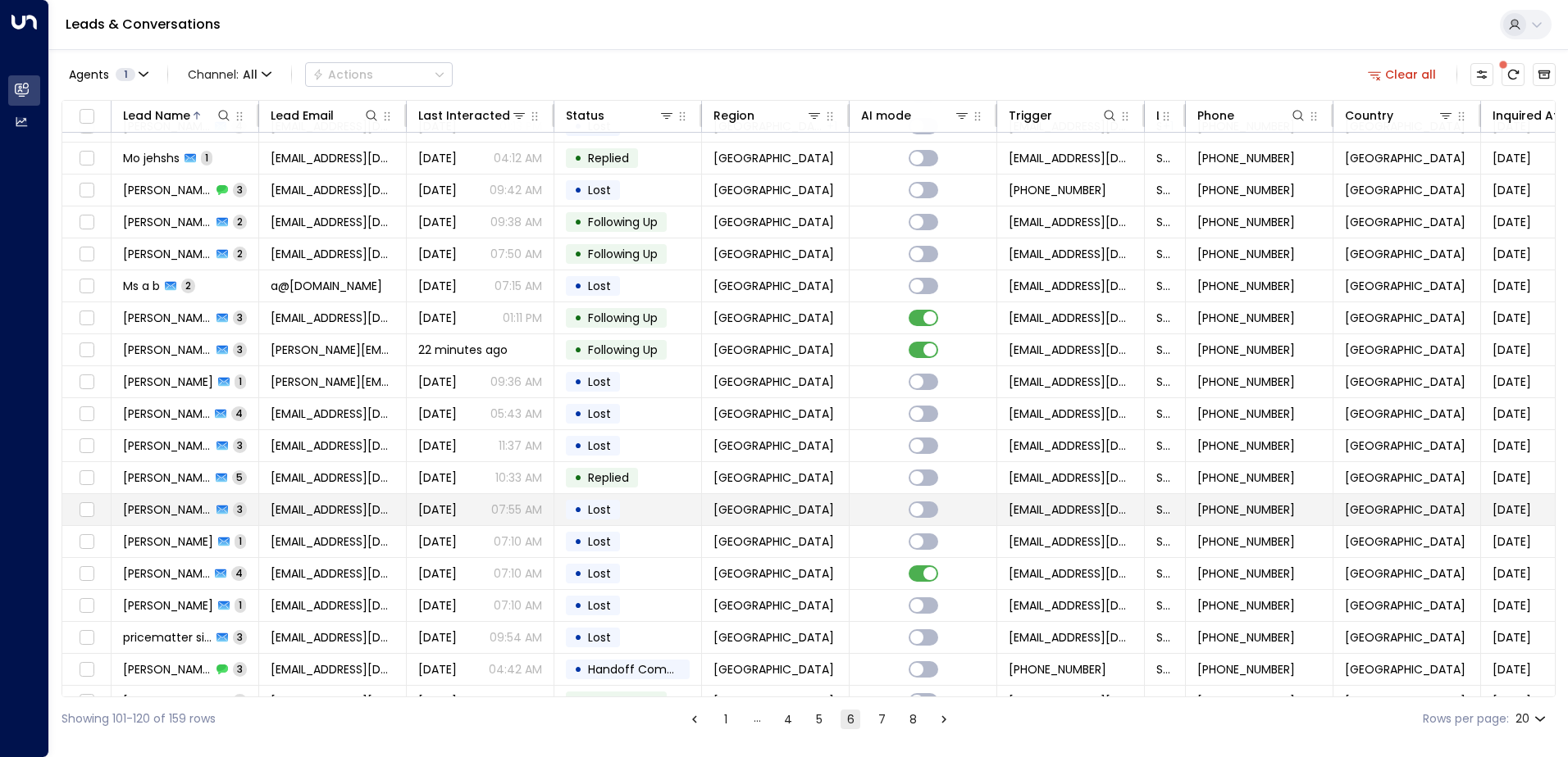
scroll to position [80, 0]
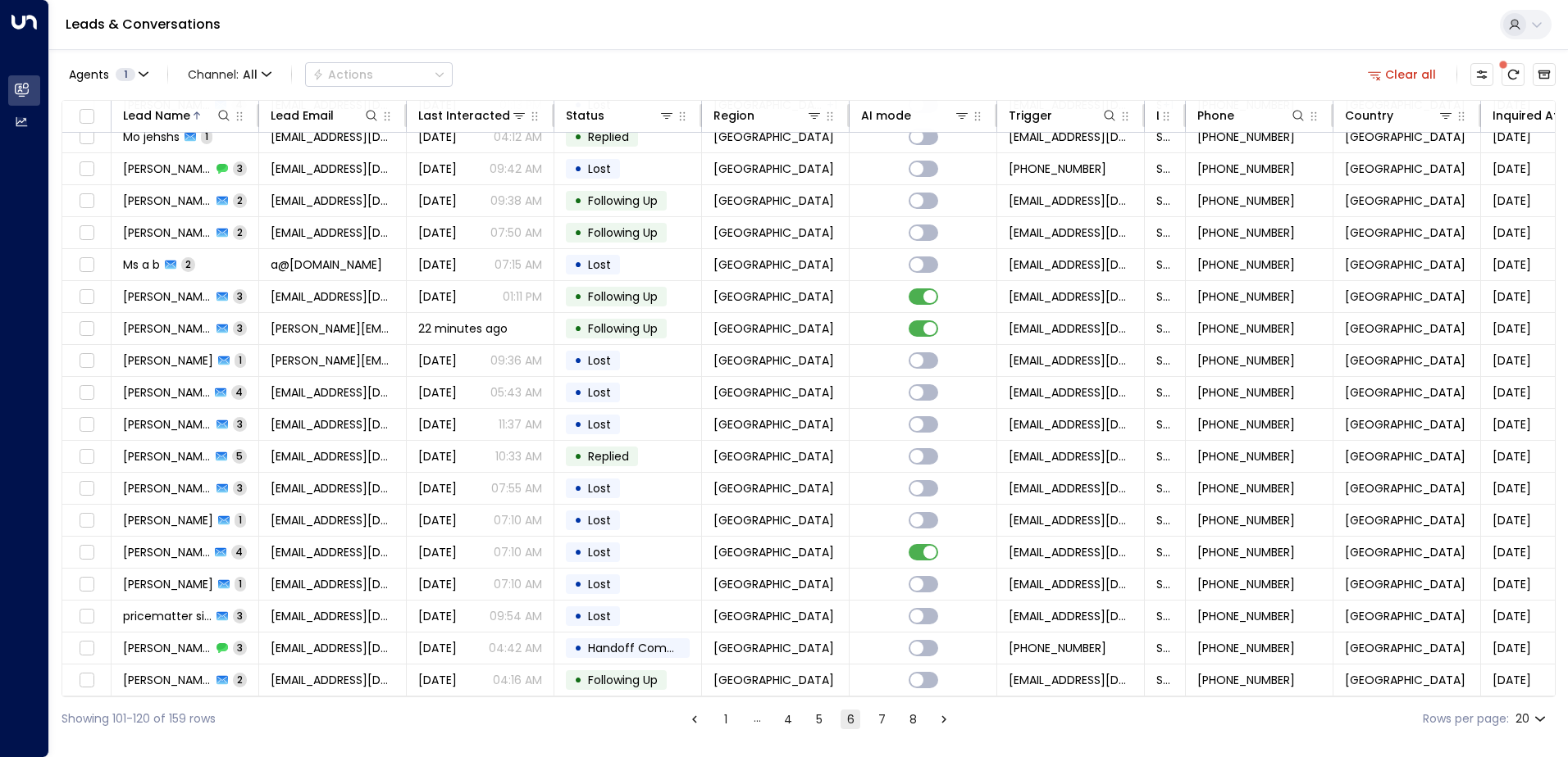
click at [814, 712] on button "5" at bounding box center [819, 720] width 20 height 20
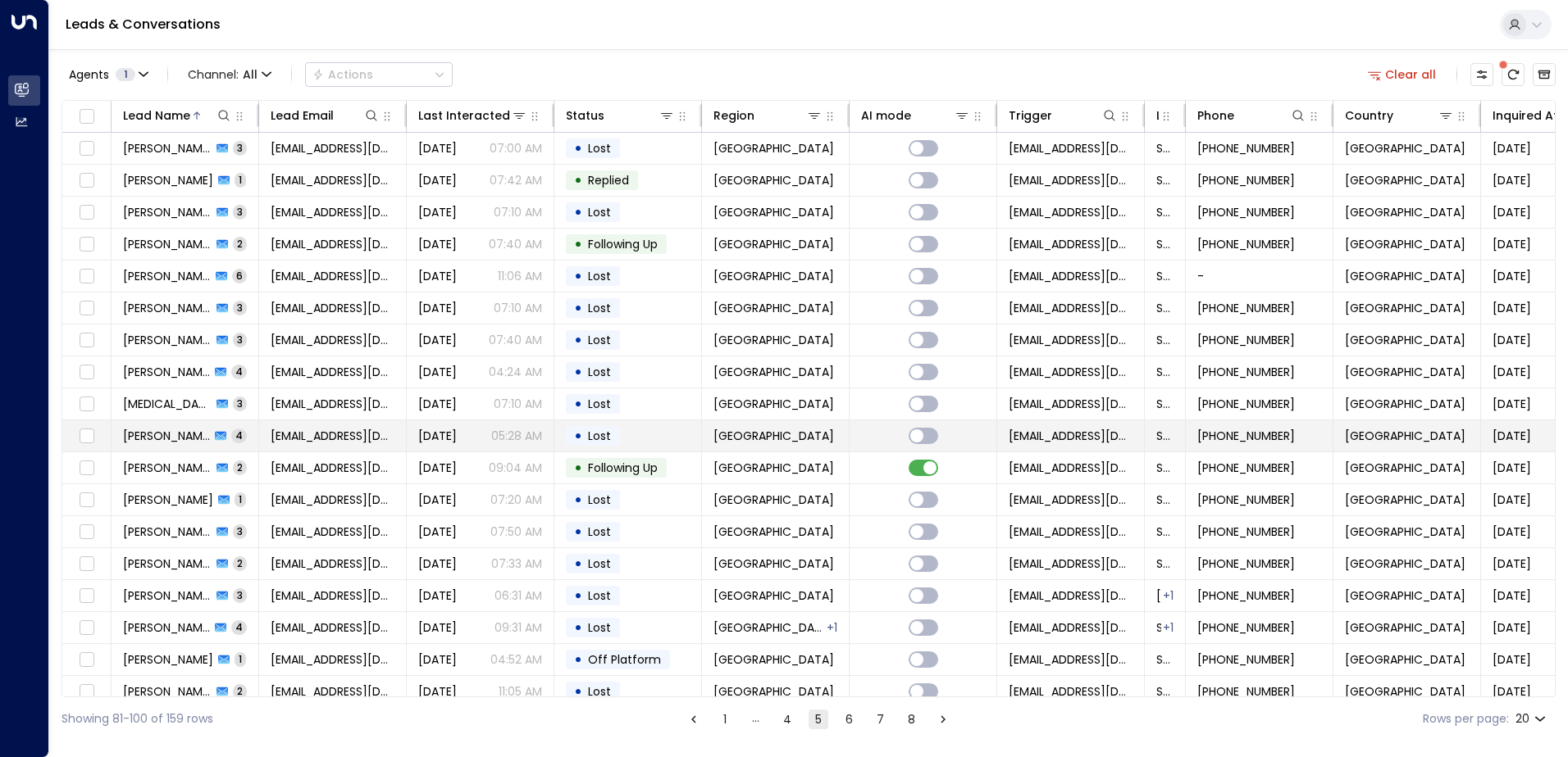
scroll to position [80, 0]
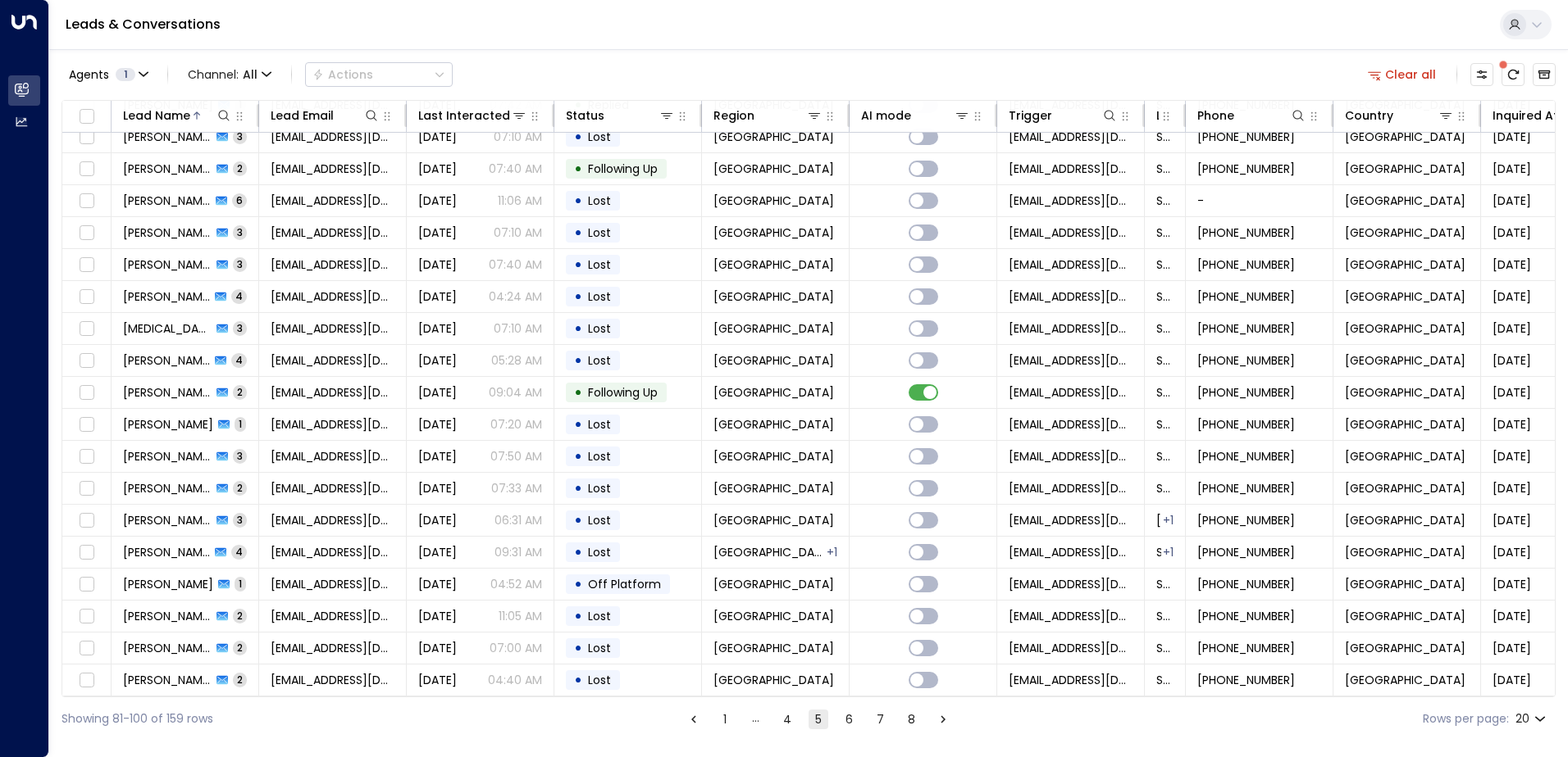
click at [789, 725] on button "4" at bounding box center [787, 720] width 20 height 20
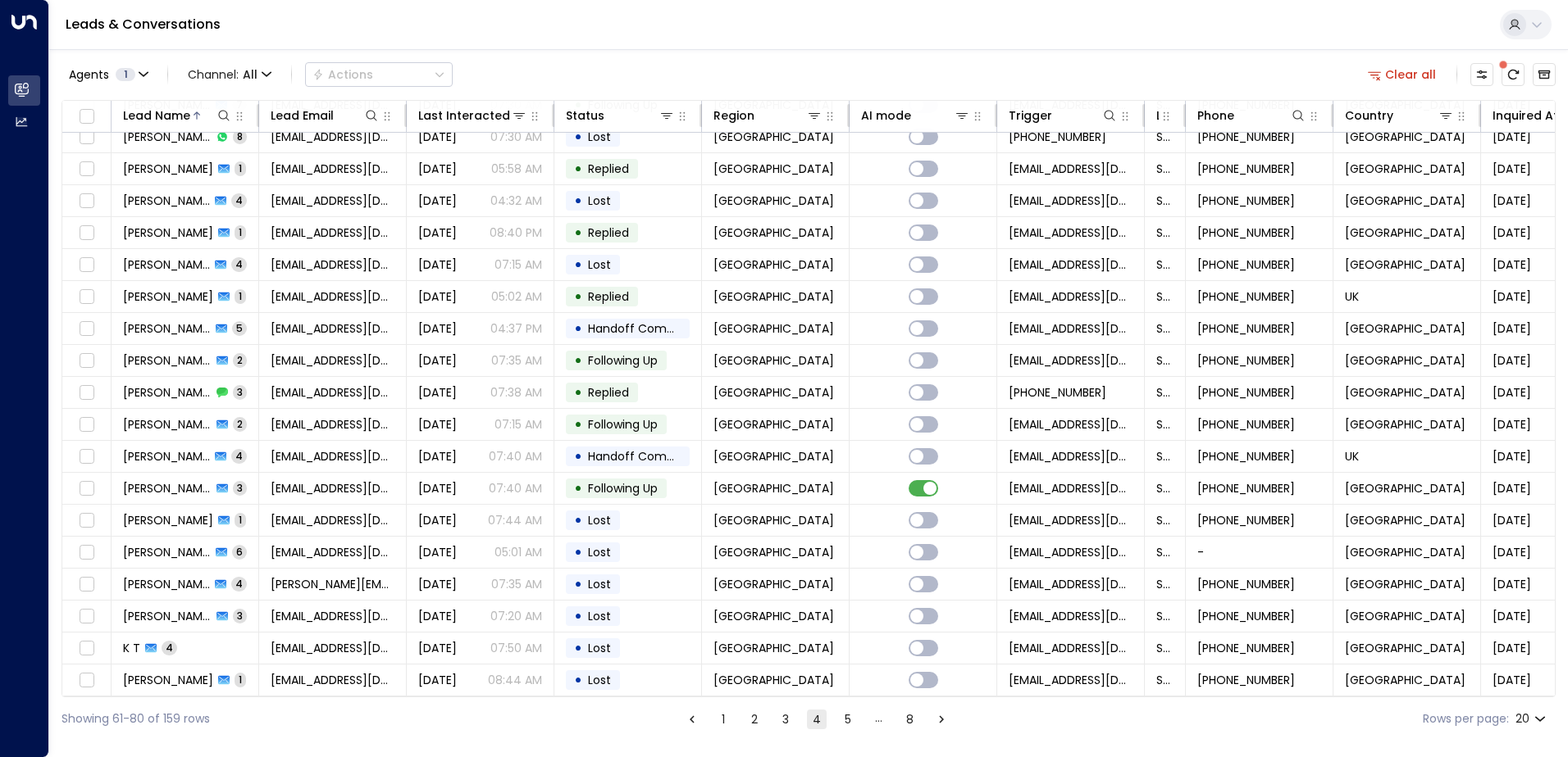
click at [781, 718] on button "3" at bounding box center [786, 720] width 20 height 20
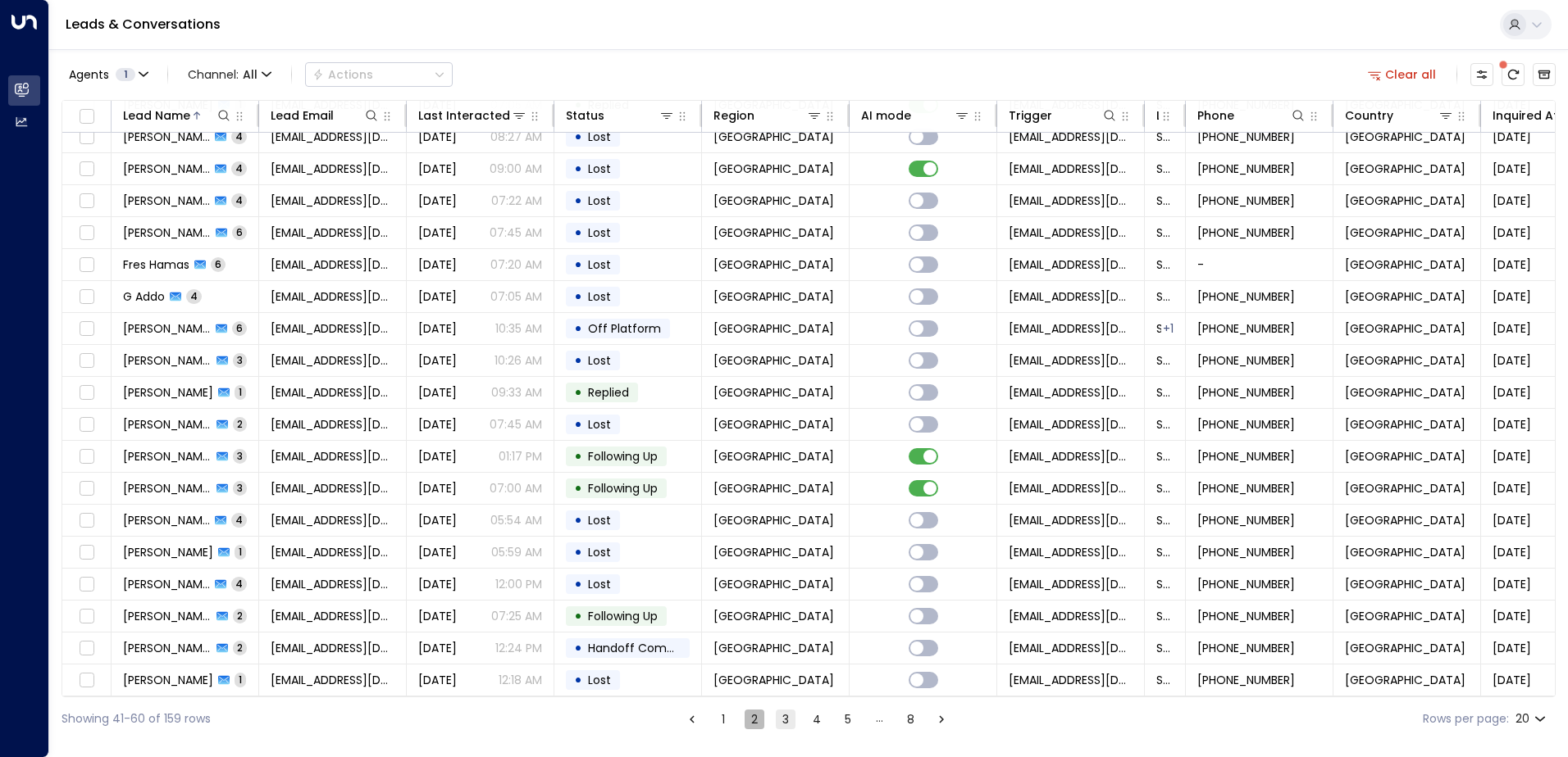
click at [745, 719] on button "2" at bounding box center [754, 720] width 20 height 20
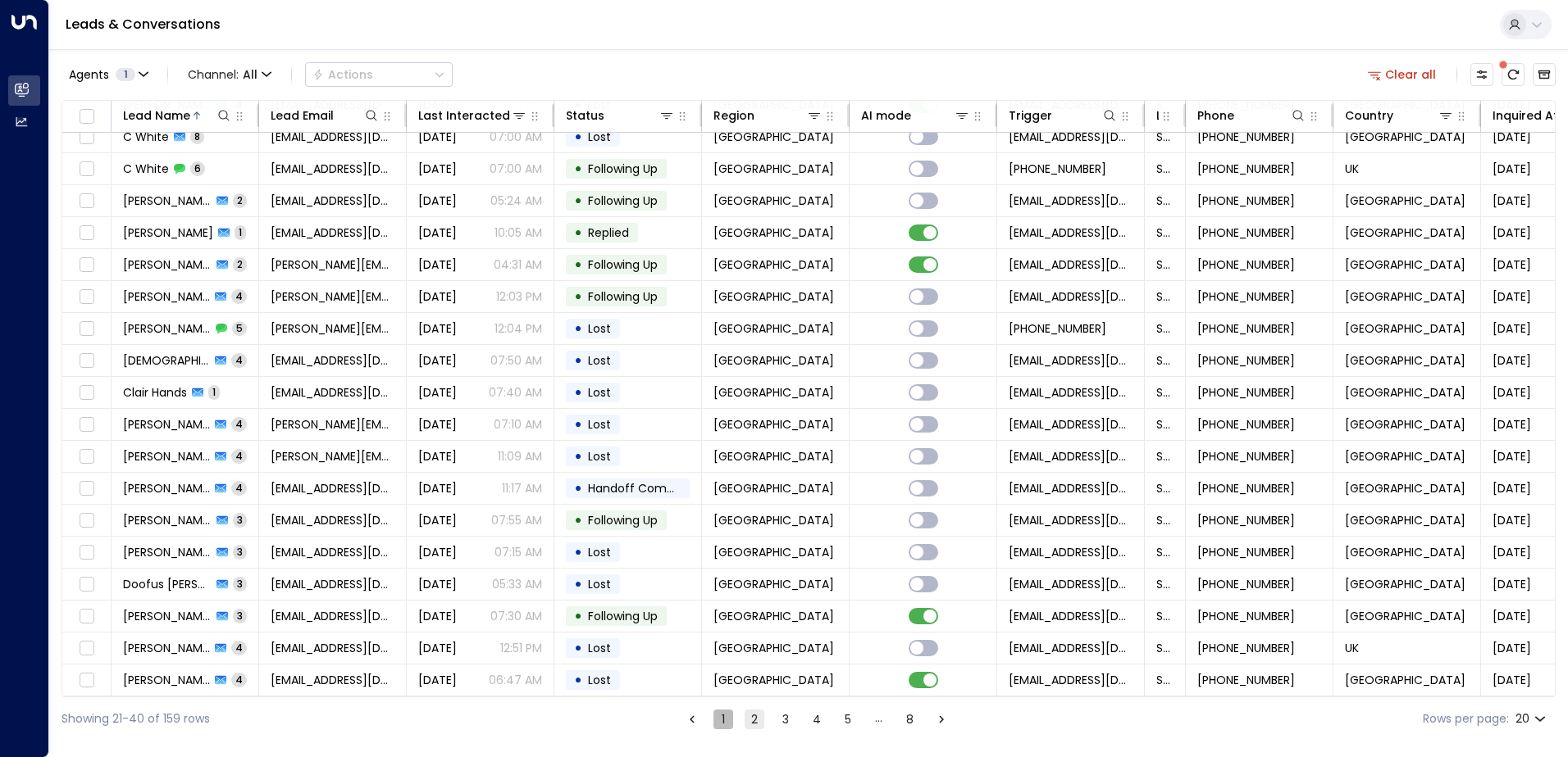
click at [724, 720] on button "1" at bounding box center [723, 720] width 20 height 20
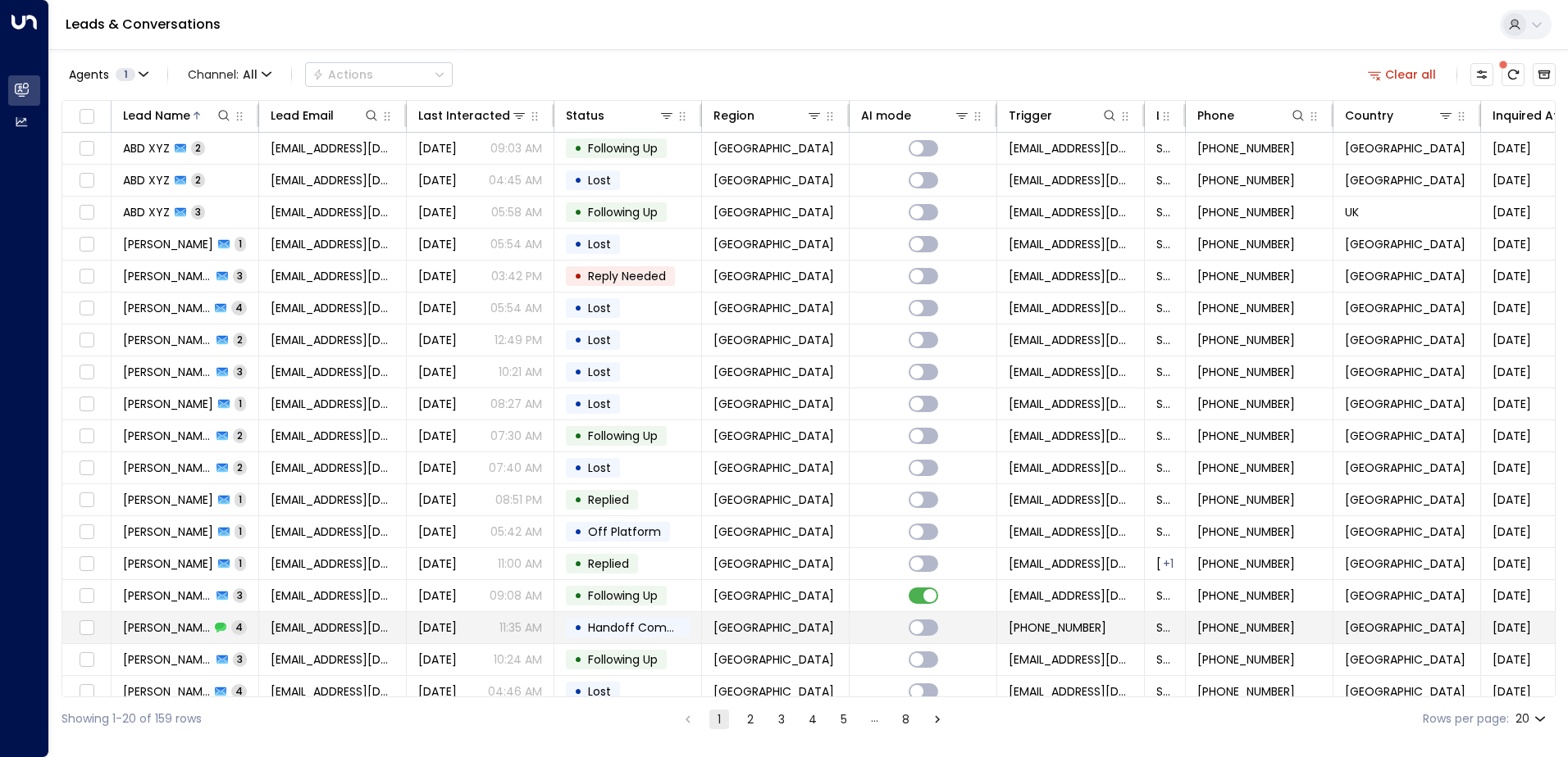
scroll to position [80, 0]
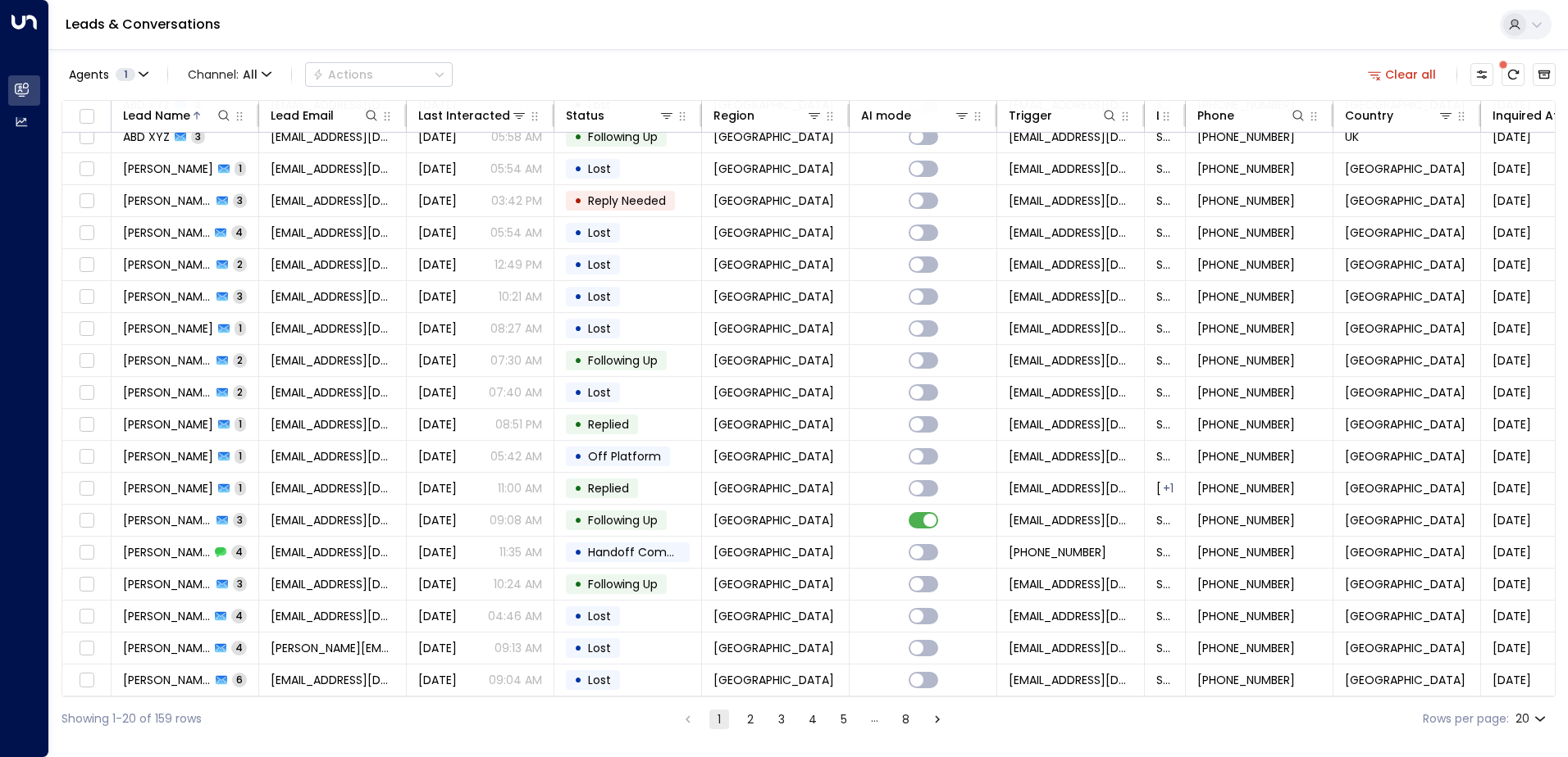
click at [931, 723] on icon "Go to next page" at bounding box center [937, 719] width 15 height 15
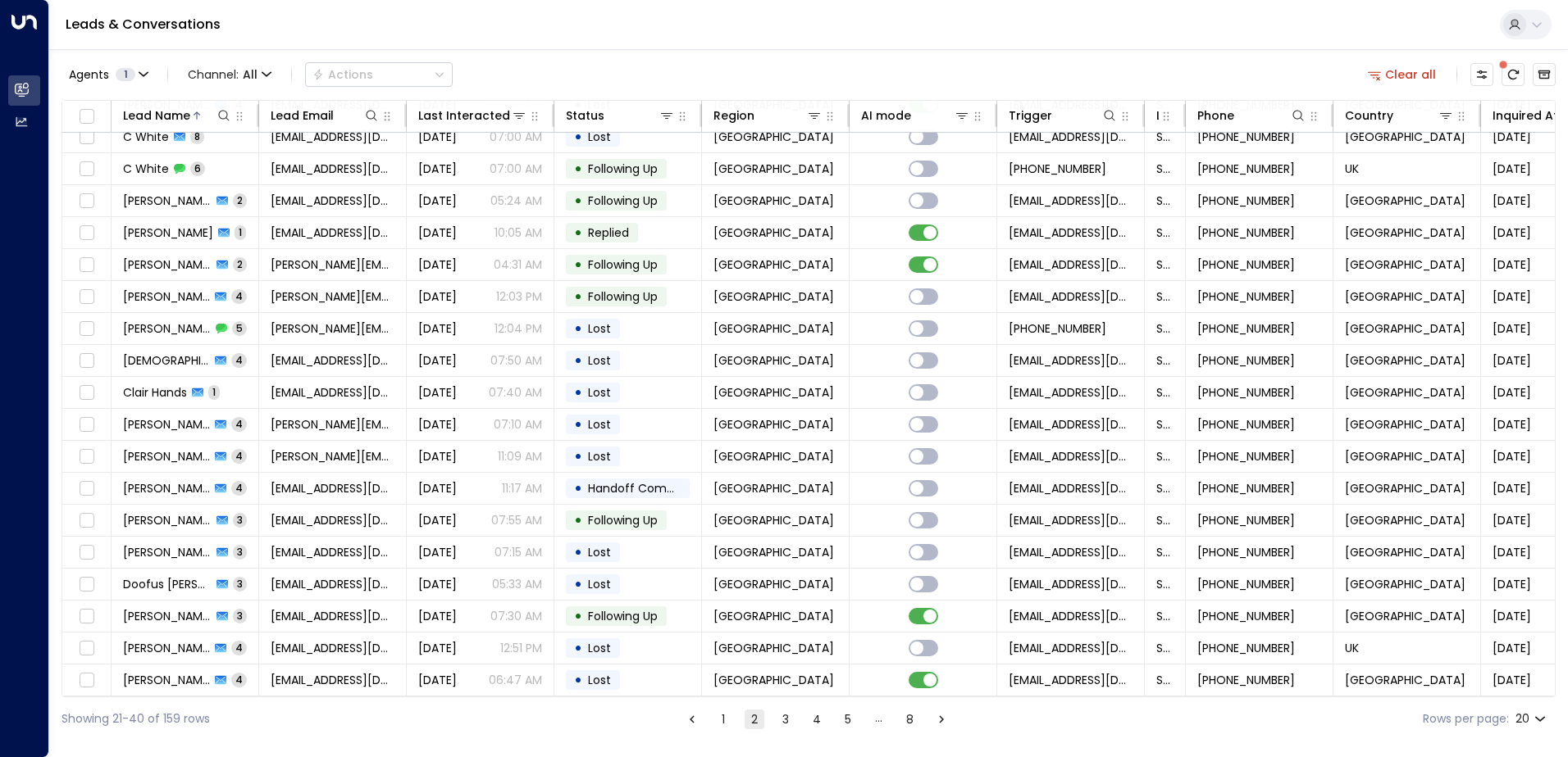
click at [932, 723] on button "Go to next page" at bounding box center [942, 720] width 20 height 20
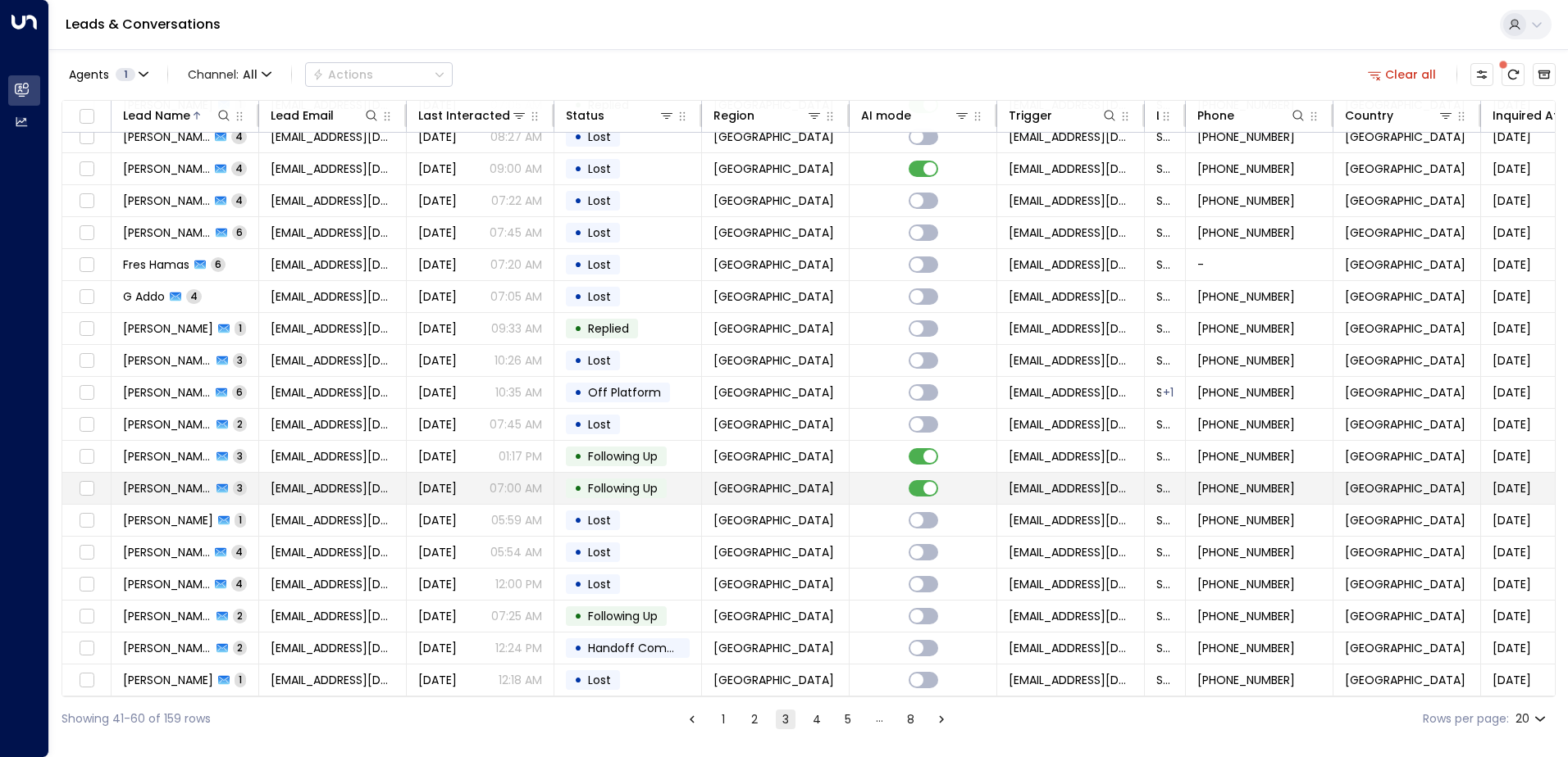
click at [789, 492] on td "[GEOGRAPHIC_DATA]" at bounding box center [775, 488] width 148 height 31
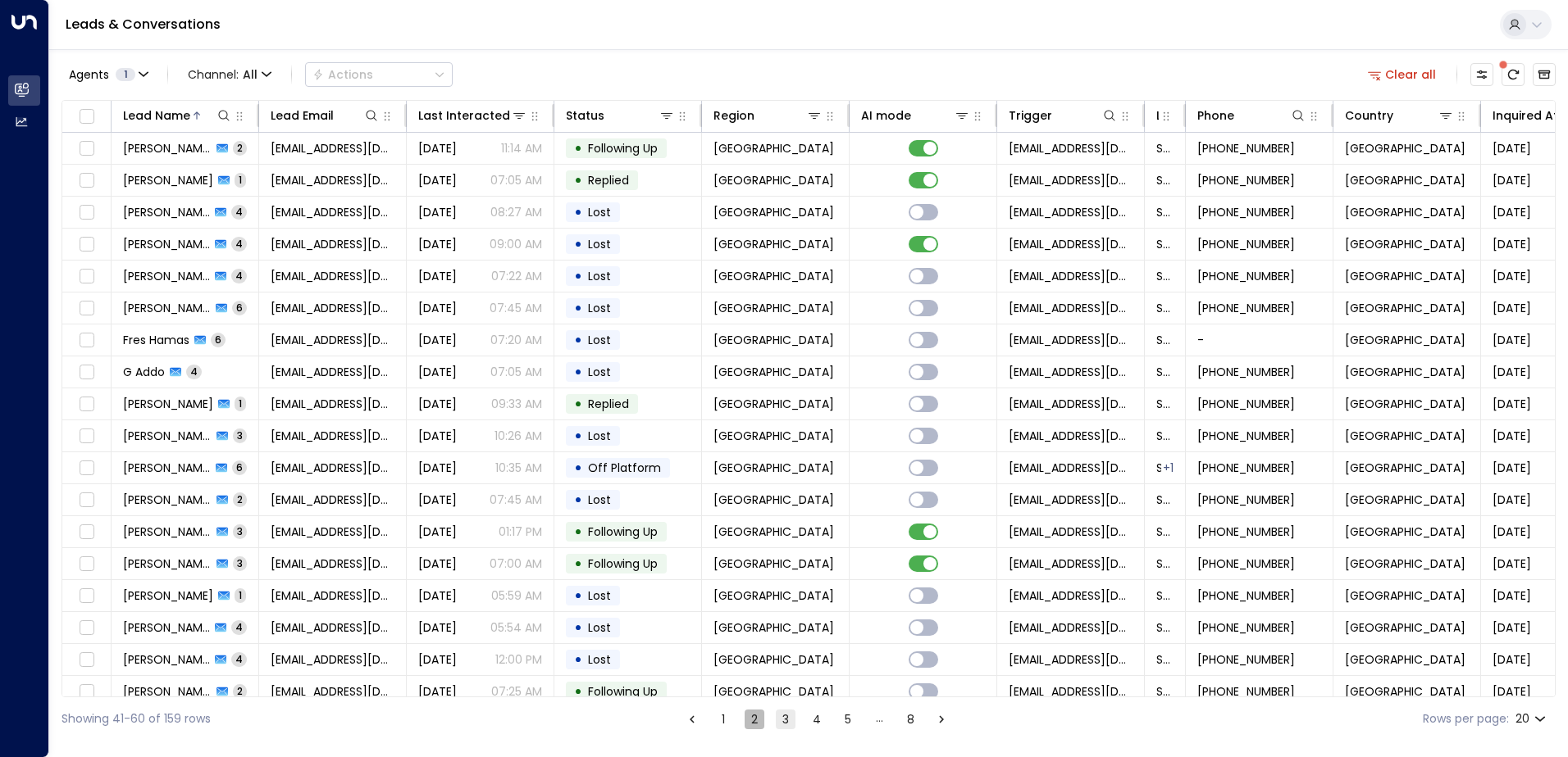
click at [762, 719] on button "2" at bounding box center [754, 720] width 20 height 20
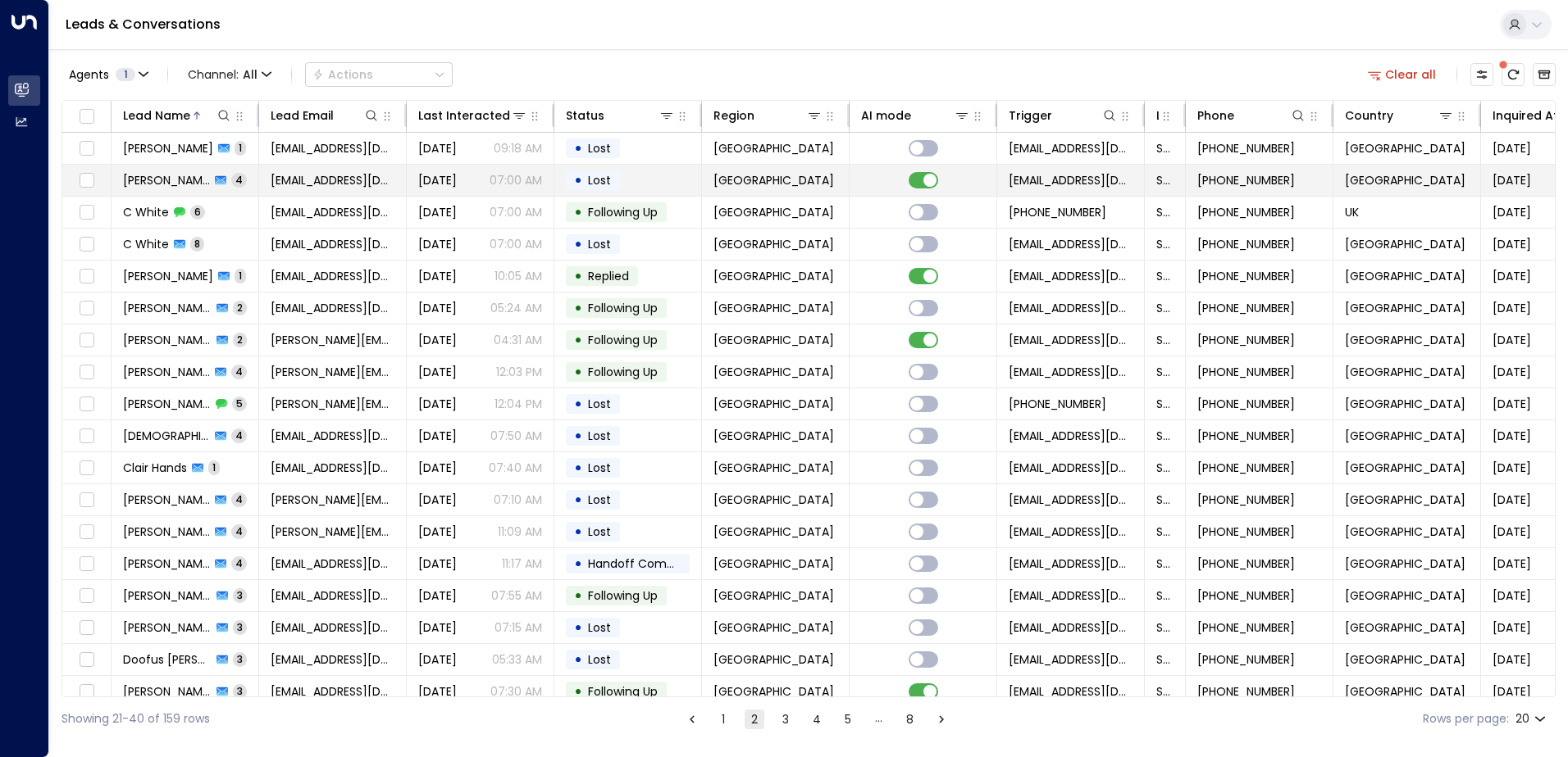
click at [670, 187] on td "• Lost" at bounding box center [628, 180] width 148 height 31
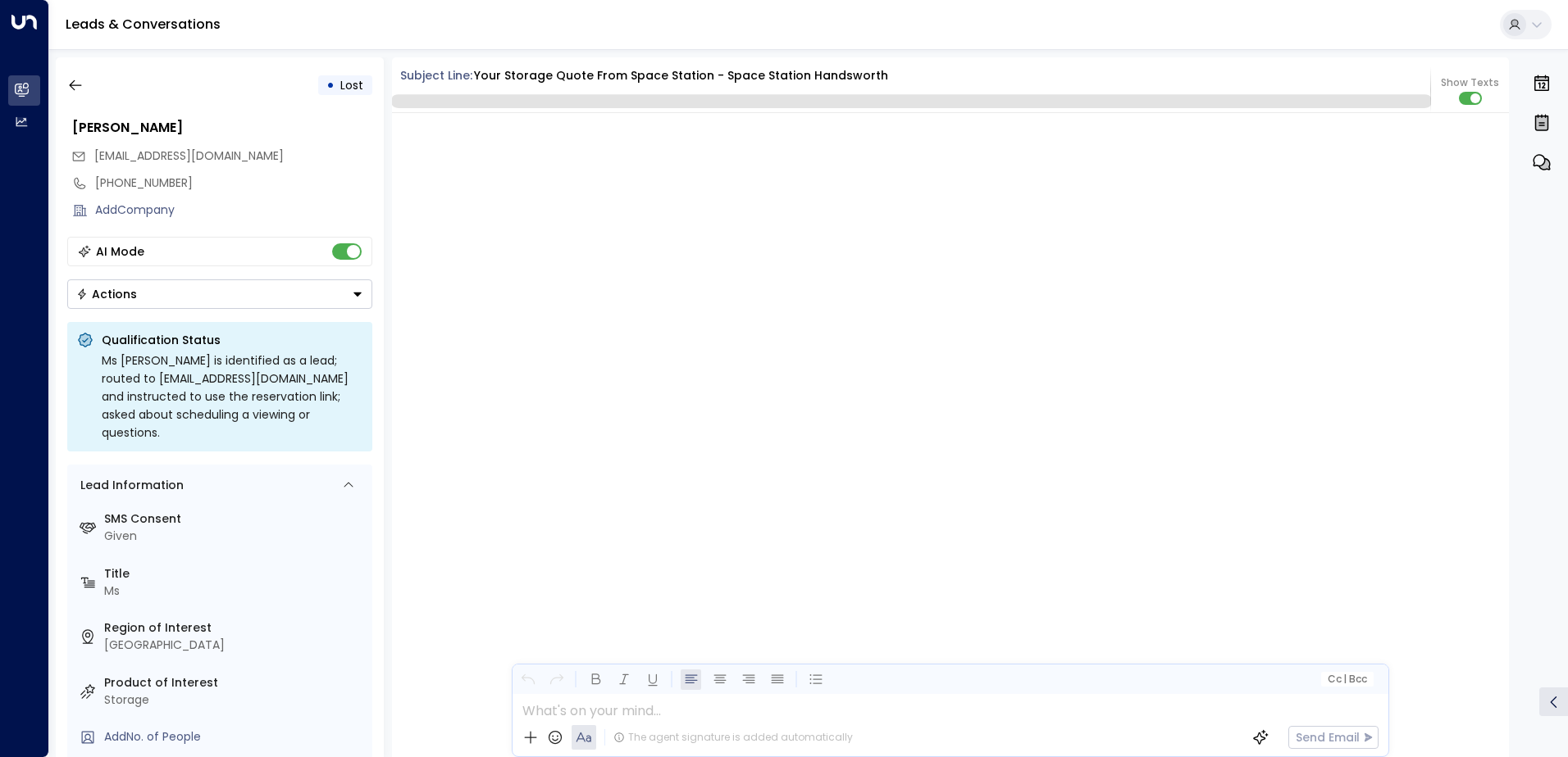
scroll to position [2373, 0]
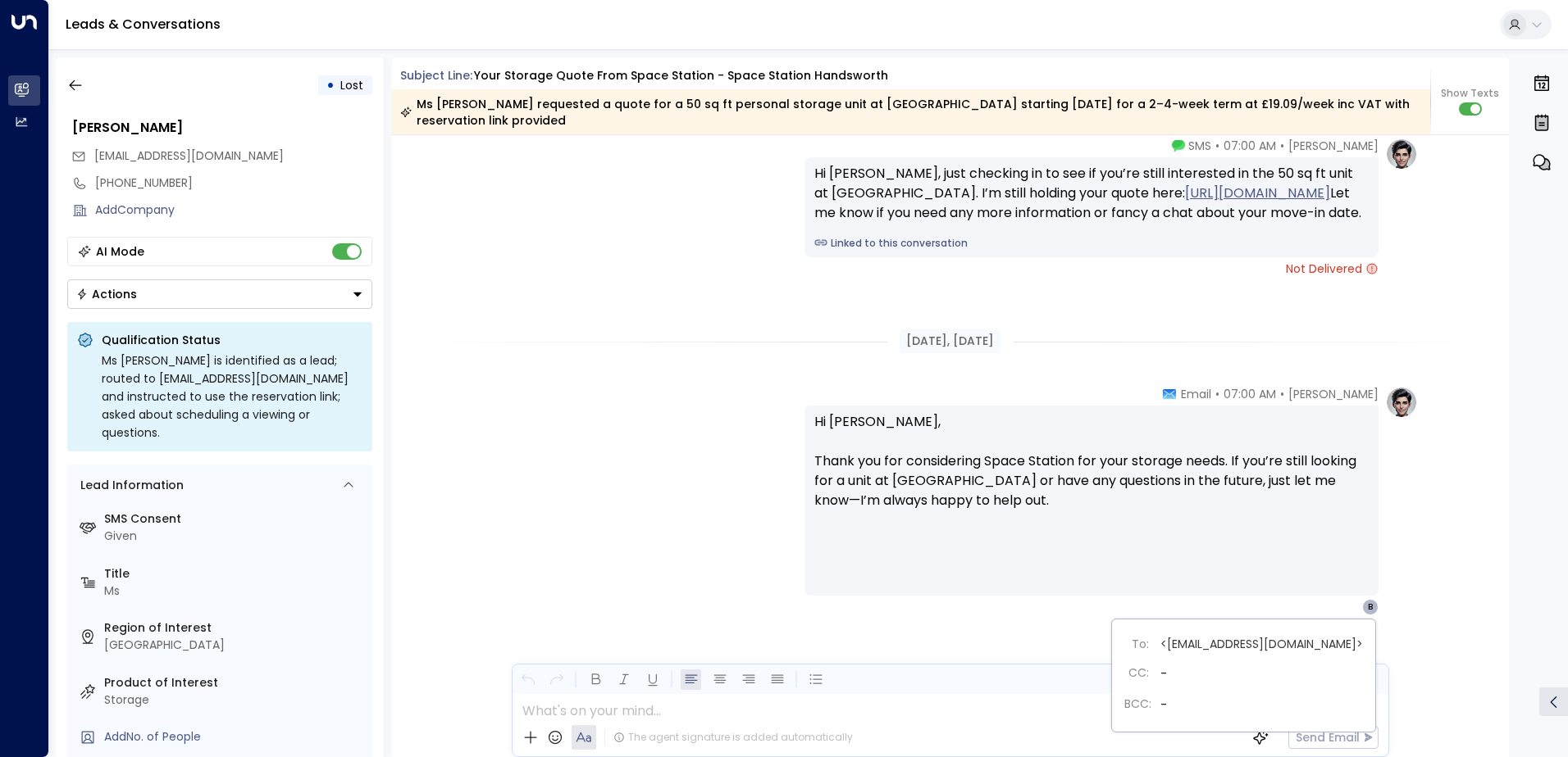
click at [1372, 607] on div "B" at bounding box center [1370, 607] width 17 height 17
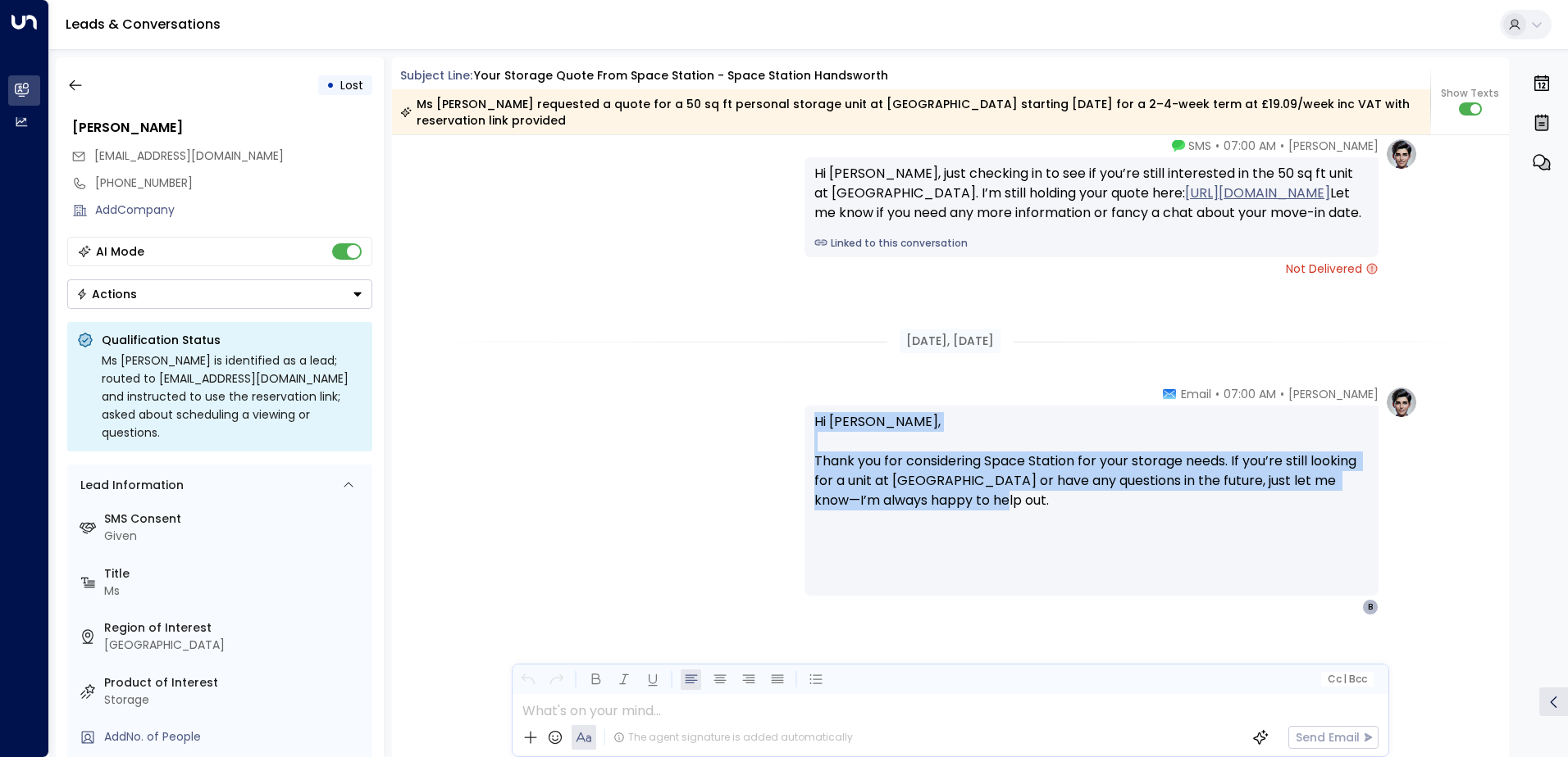
drag, startPoint x: 813, startPoint y: 421, endPoint x: 1070, endPoint y: 508, distance: 271.3
click at [1070, 508] on p "Hi [PERSON_NAME], Thank you for considering Space Station for your storage need…" at bounding box center [1091, 471] width 555 height 118
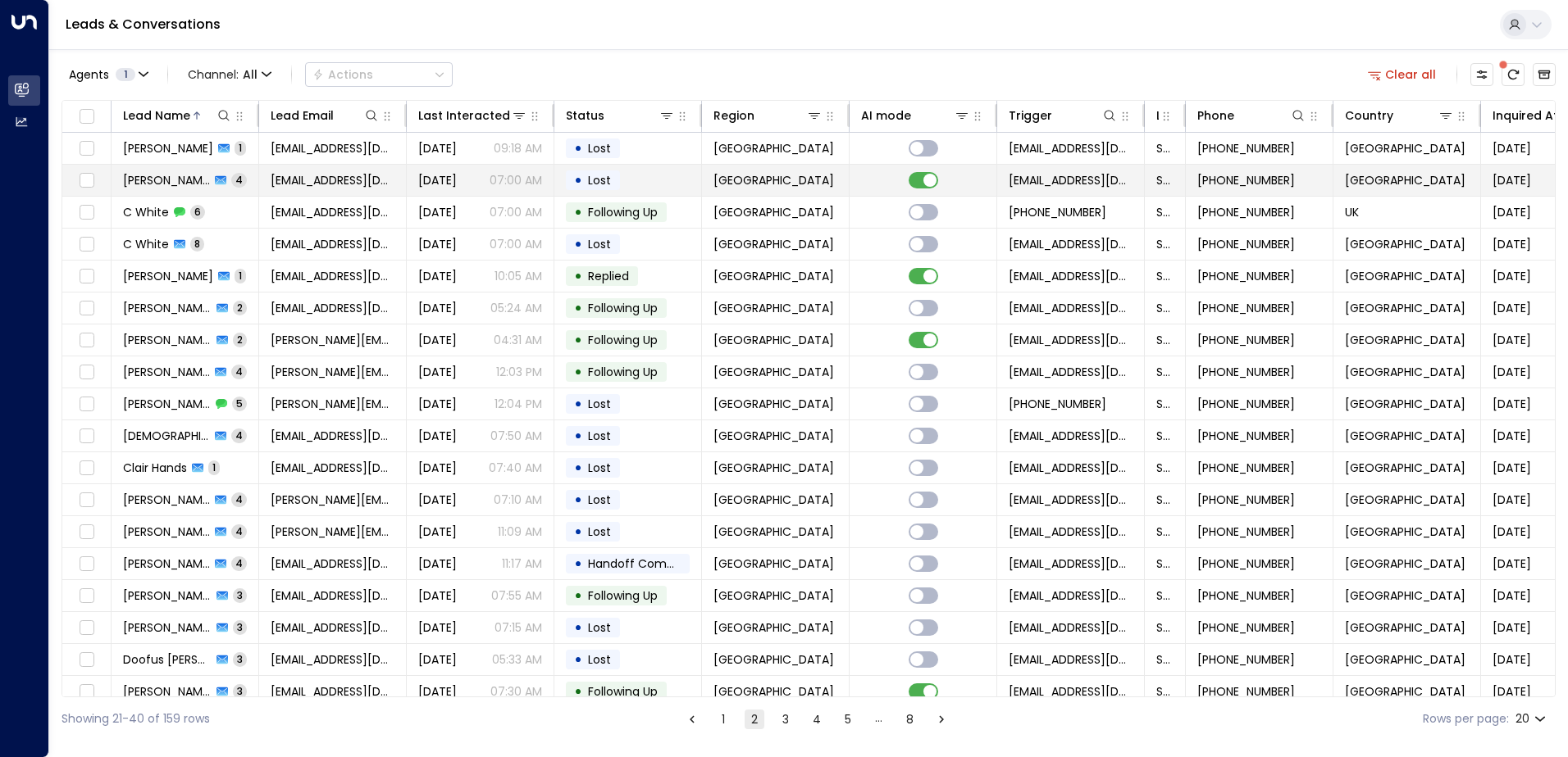
click at [654, 188] on td "• Lost" at bounding box center [628, 180] width 148 height 31
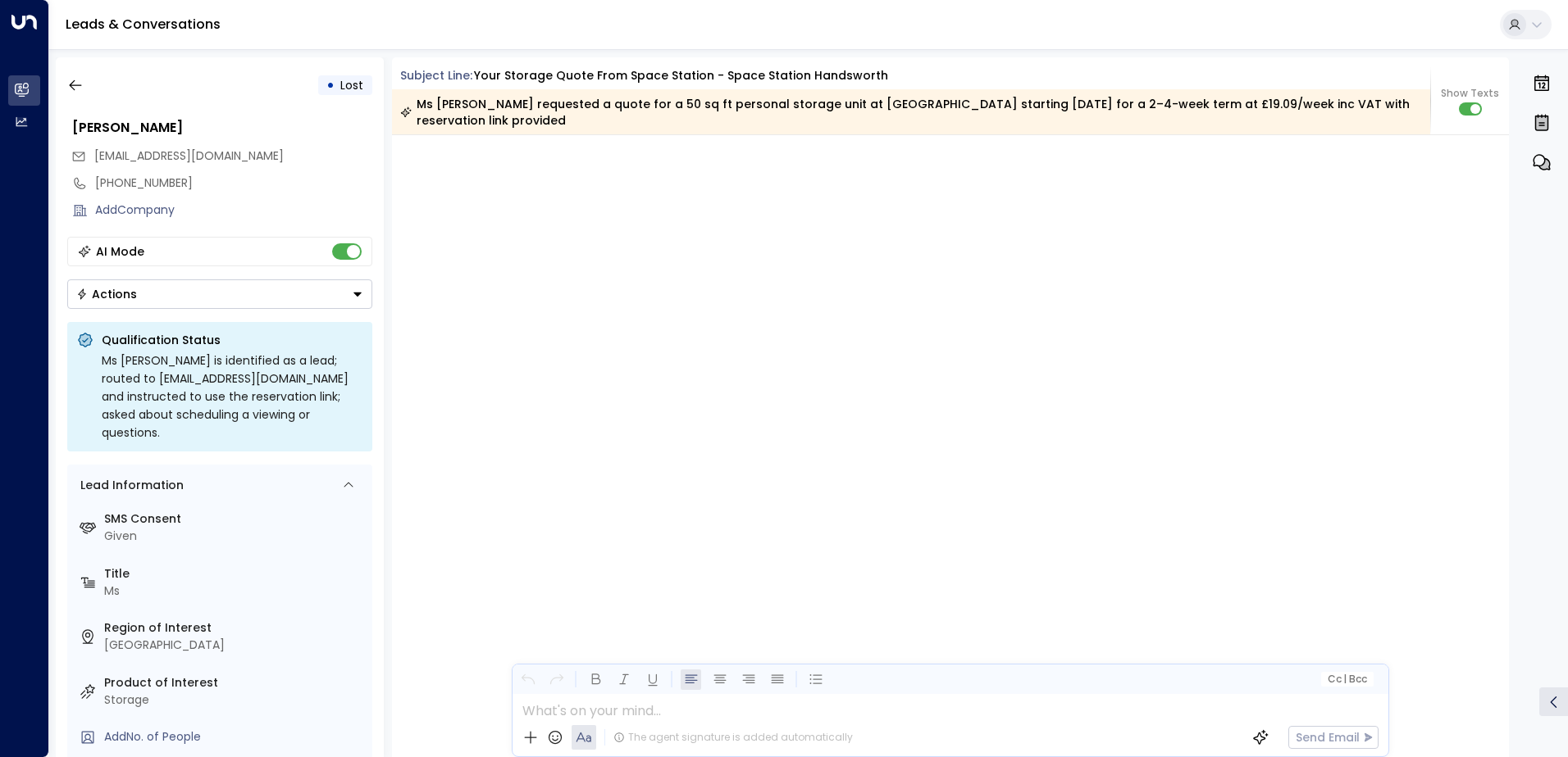
scroll to position [3435, 0]
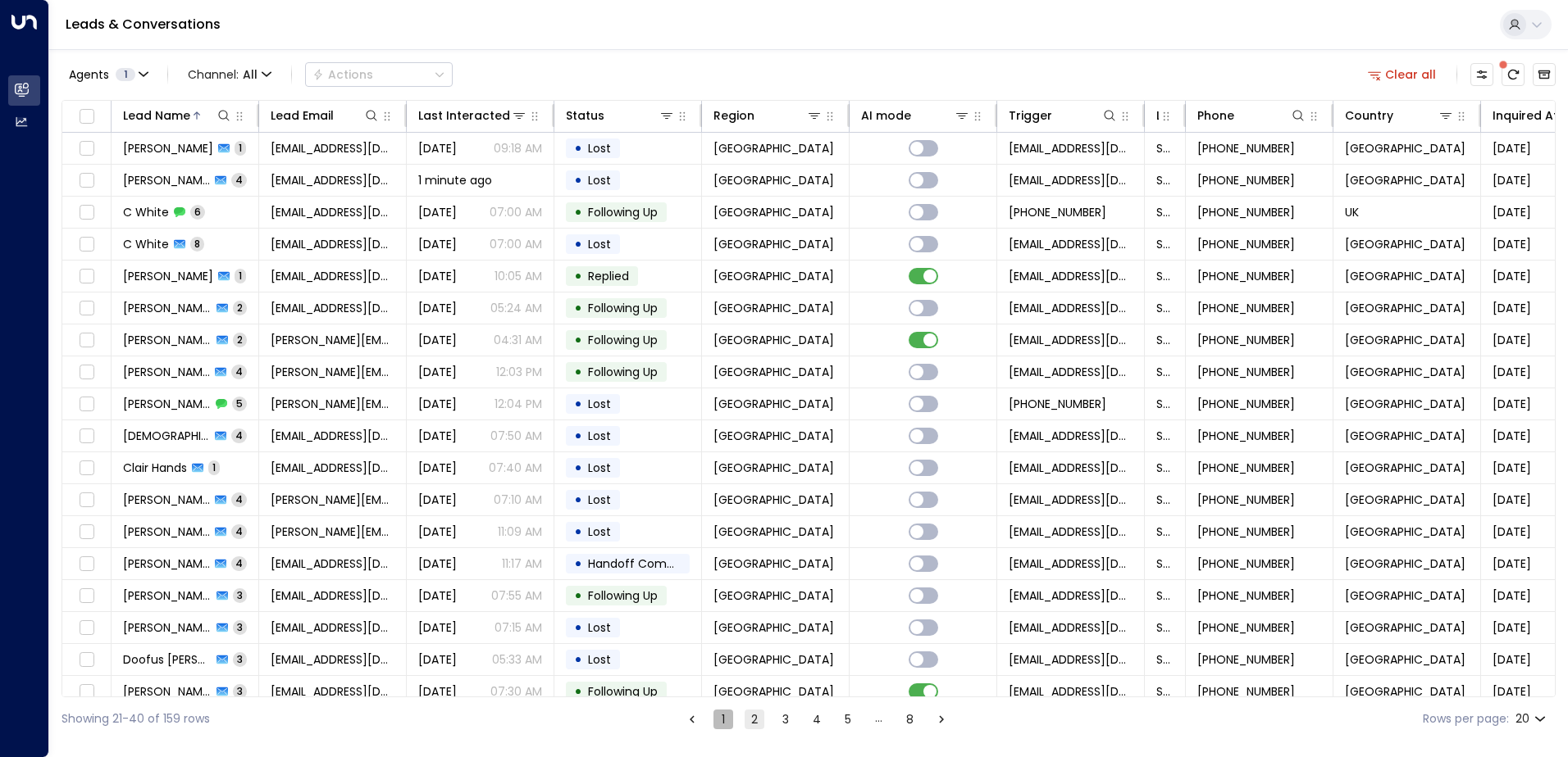
click at [716, 718] on button "1" at bounding box center [723, 720] width 20 height 20
